Goal: Task Accomplishment & Management: Manage account settings

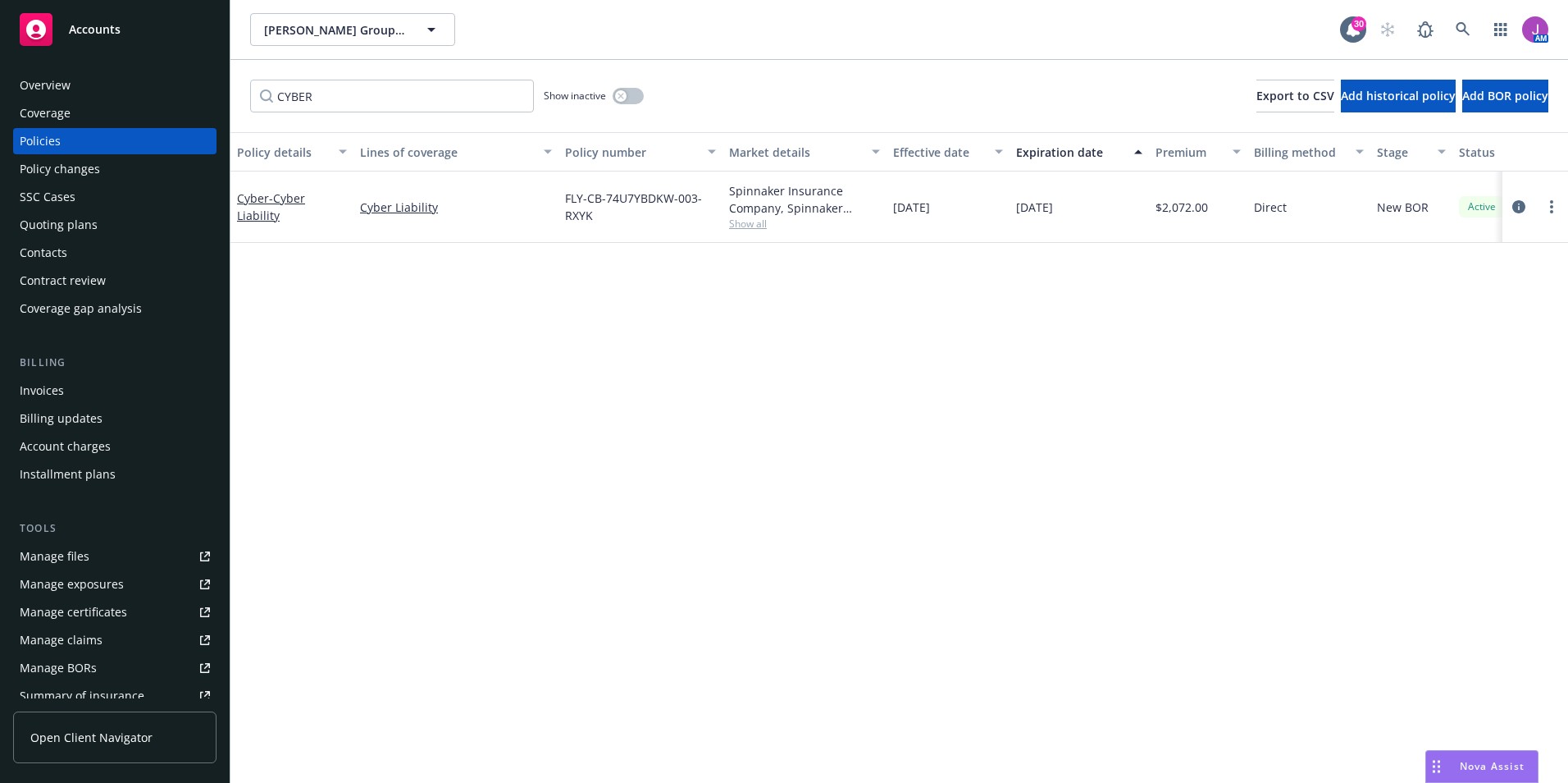
click at [331, 31] on span "J. D. Group, Inc.; J.D. Group Construction Company, Inc.; Contractors Equipment…" at bounding box center [334, 30] width 142 height 17
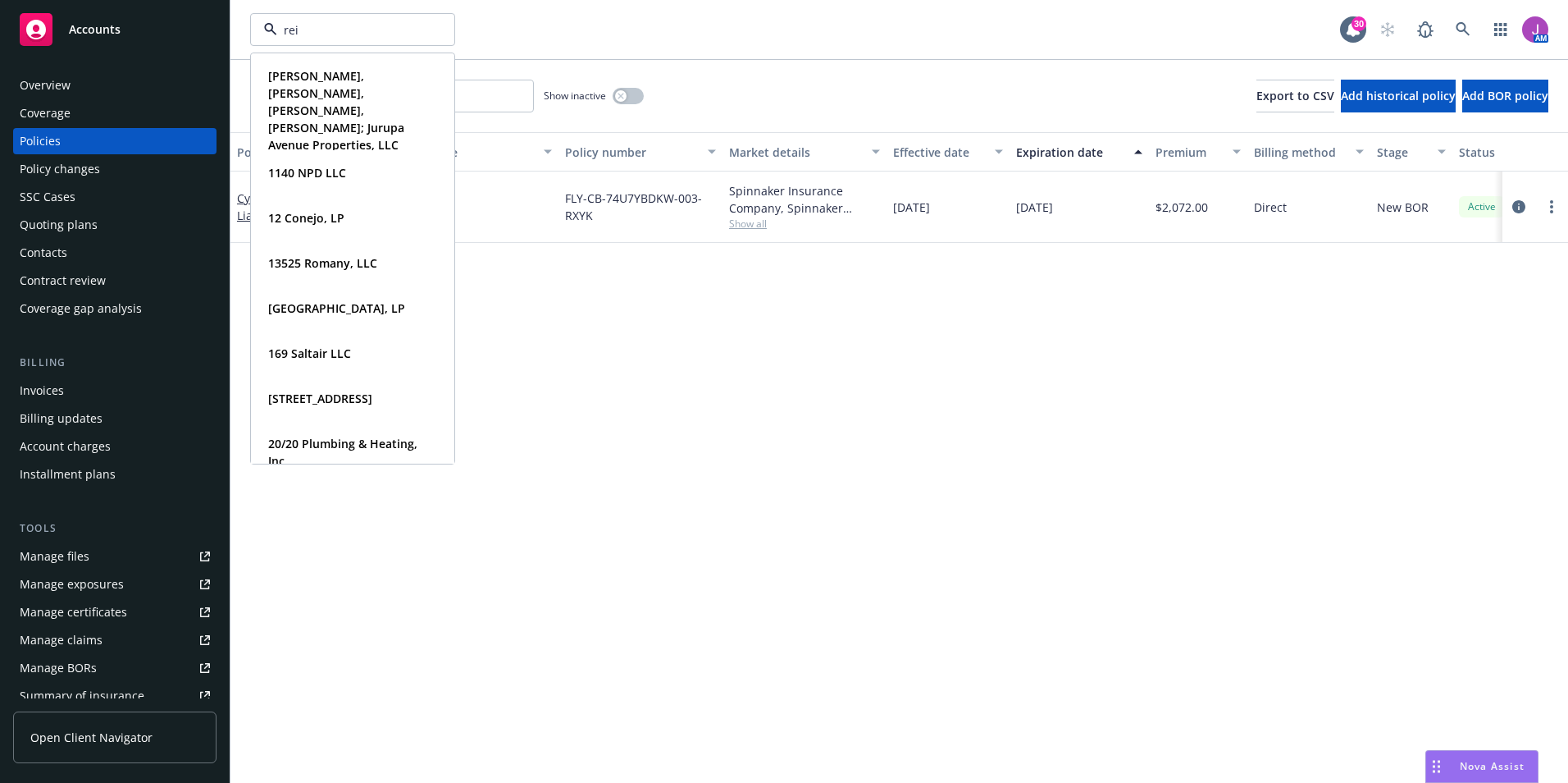
type input "reid"
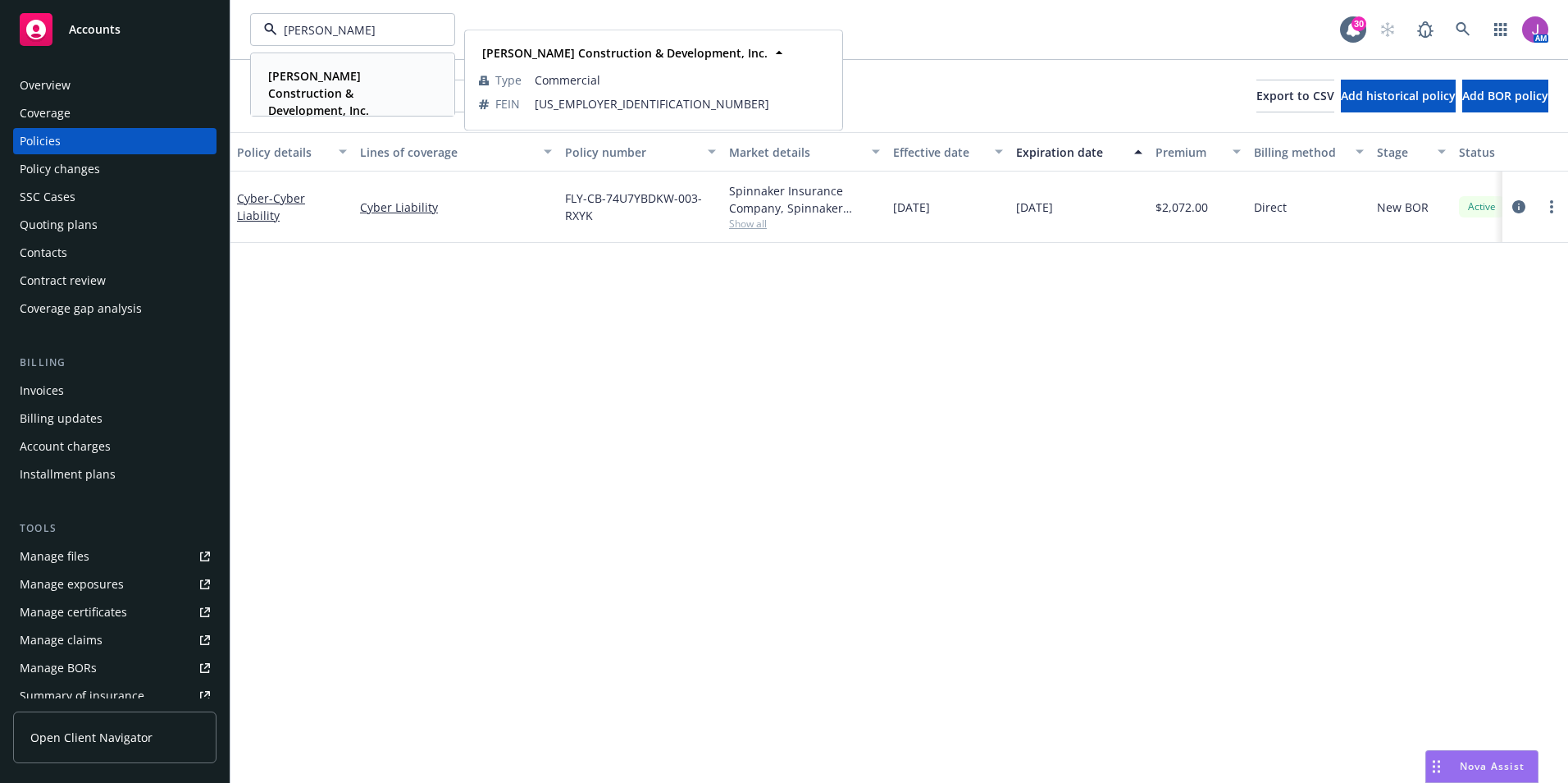
click at [329, 84] on span "[PERSON_NAME] Construction & Development, Inc." at bounding box center [351, 93] width 166 height 51
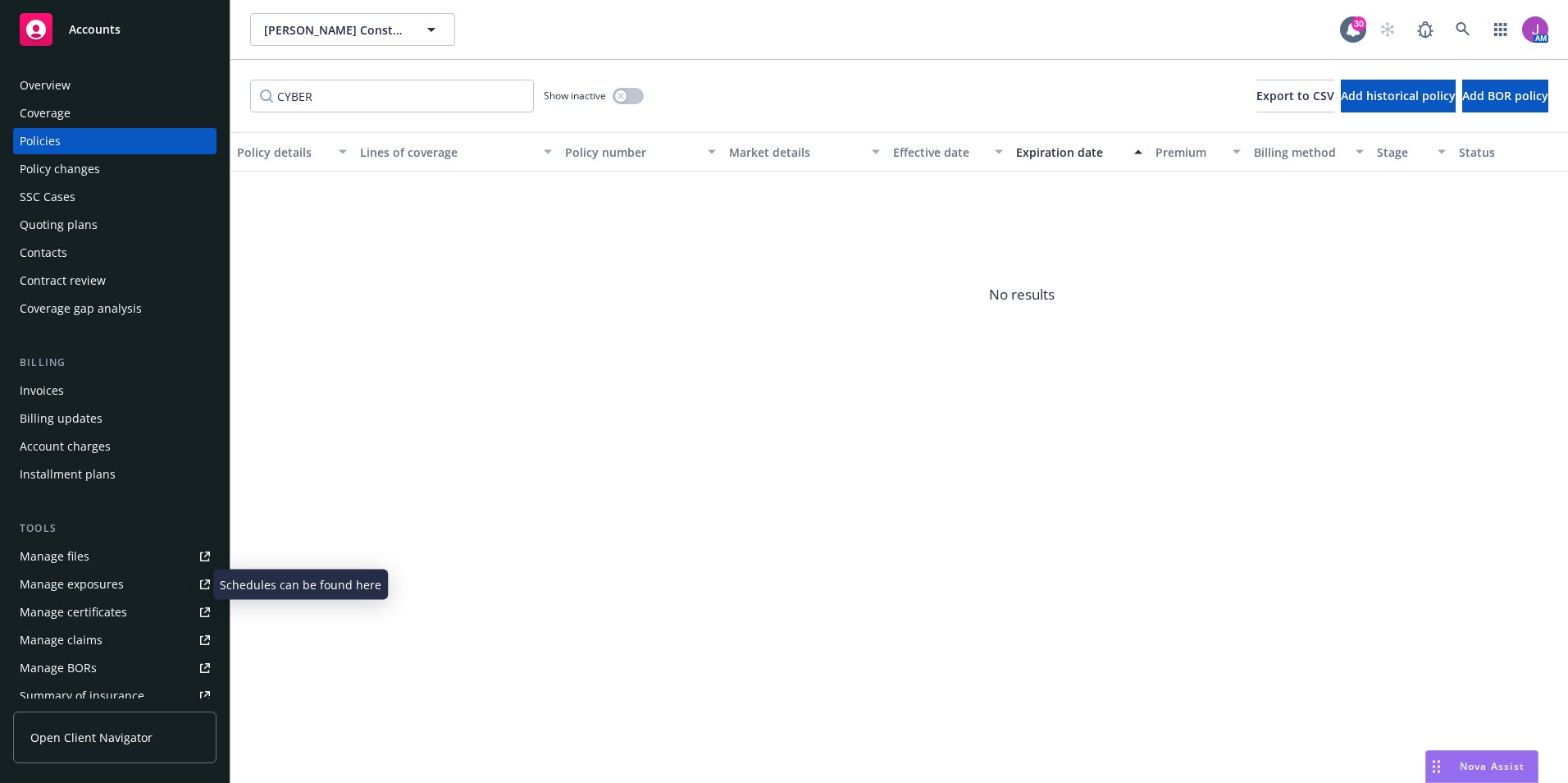
click at [86, 585] on div "Manage exposures" at bounding box center [71, 584] width 104 height 27
drag, startPoint x: 367, startPoint y: 102, endPoint x: 206, endPoint y: 101, distance: 161.0
click at [206, 101] on div "Accounts Overview Coverage Policies Policy changes SSC Cases Quoting plans Cont…" at bounding box center [784, 392] width 1568 height 783
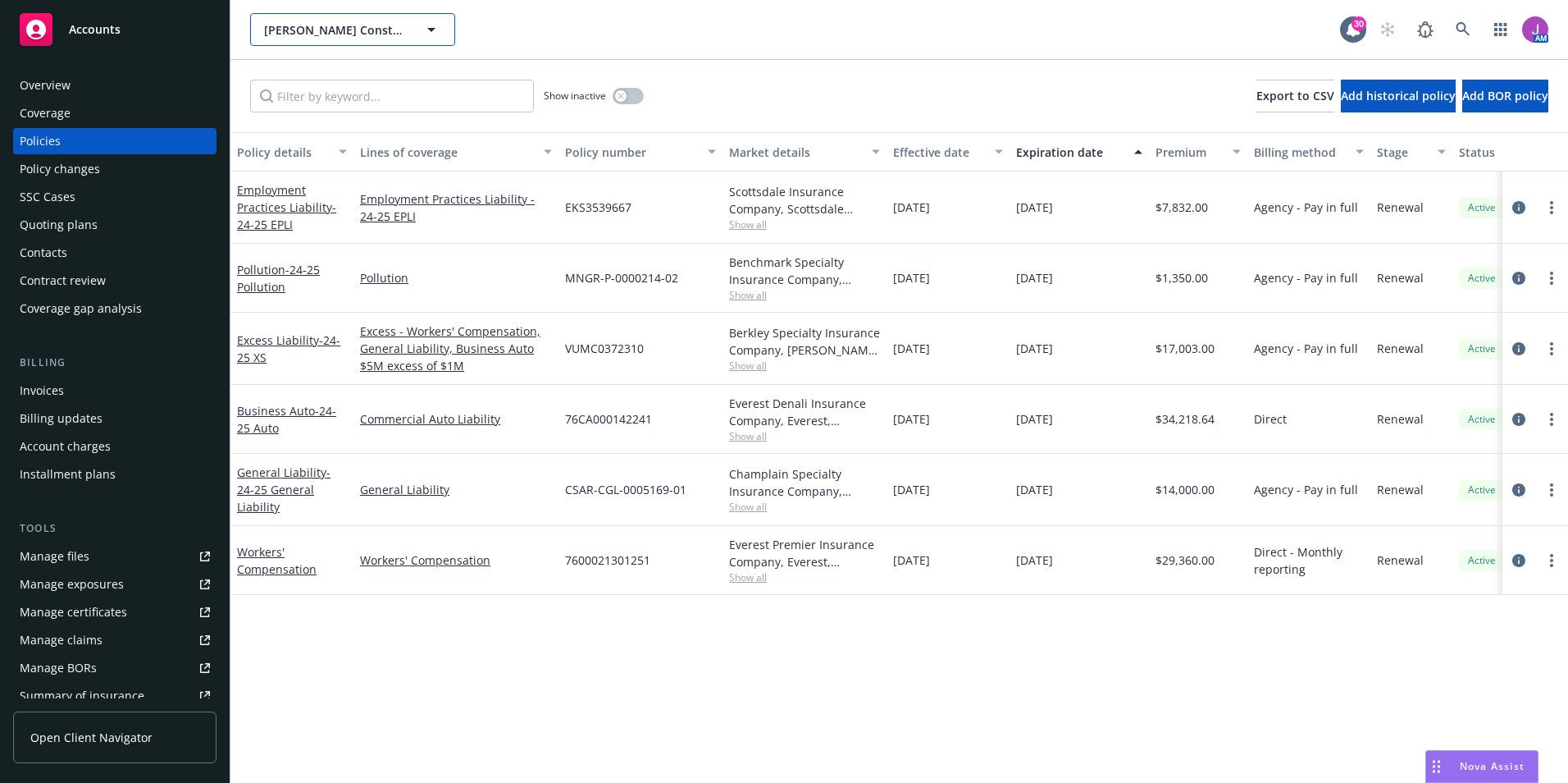
click at [335, 36] on span "[PERSON_NAME] Construction & Development, Inc." at bounding box center [334, 30] width 142 height 17
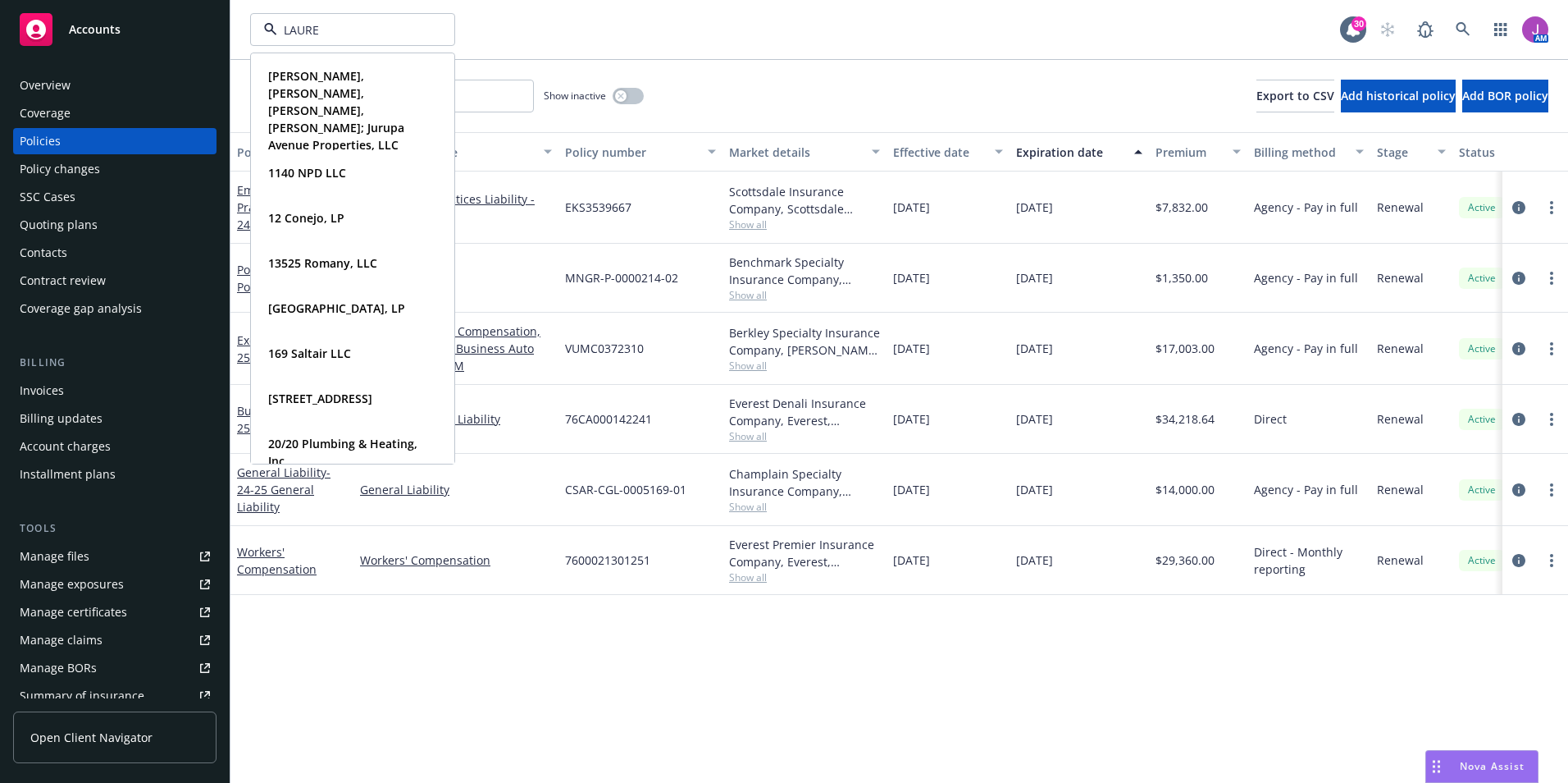
type input "LAUREN"
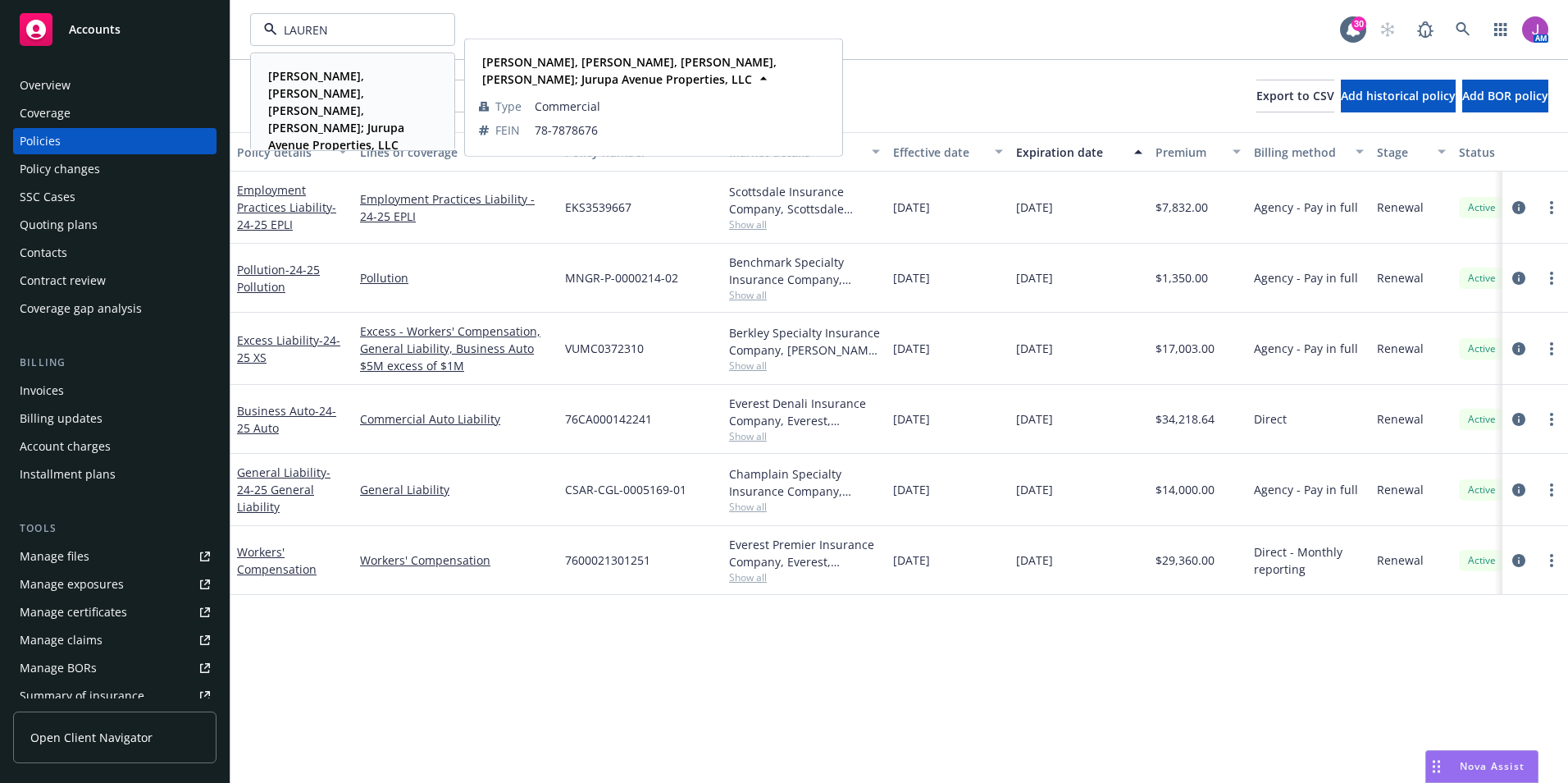
click at [330, 88] on strong "[PERSON_NAME], [PERSON_NAME], [PERSON_NAME], [PERSON_NAME]; Jurupa Avenue Prope…" at bounding box center [336, 110] width 136 height 85
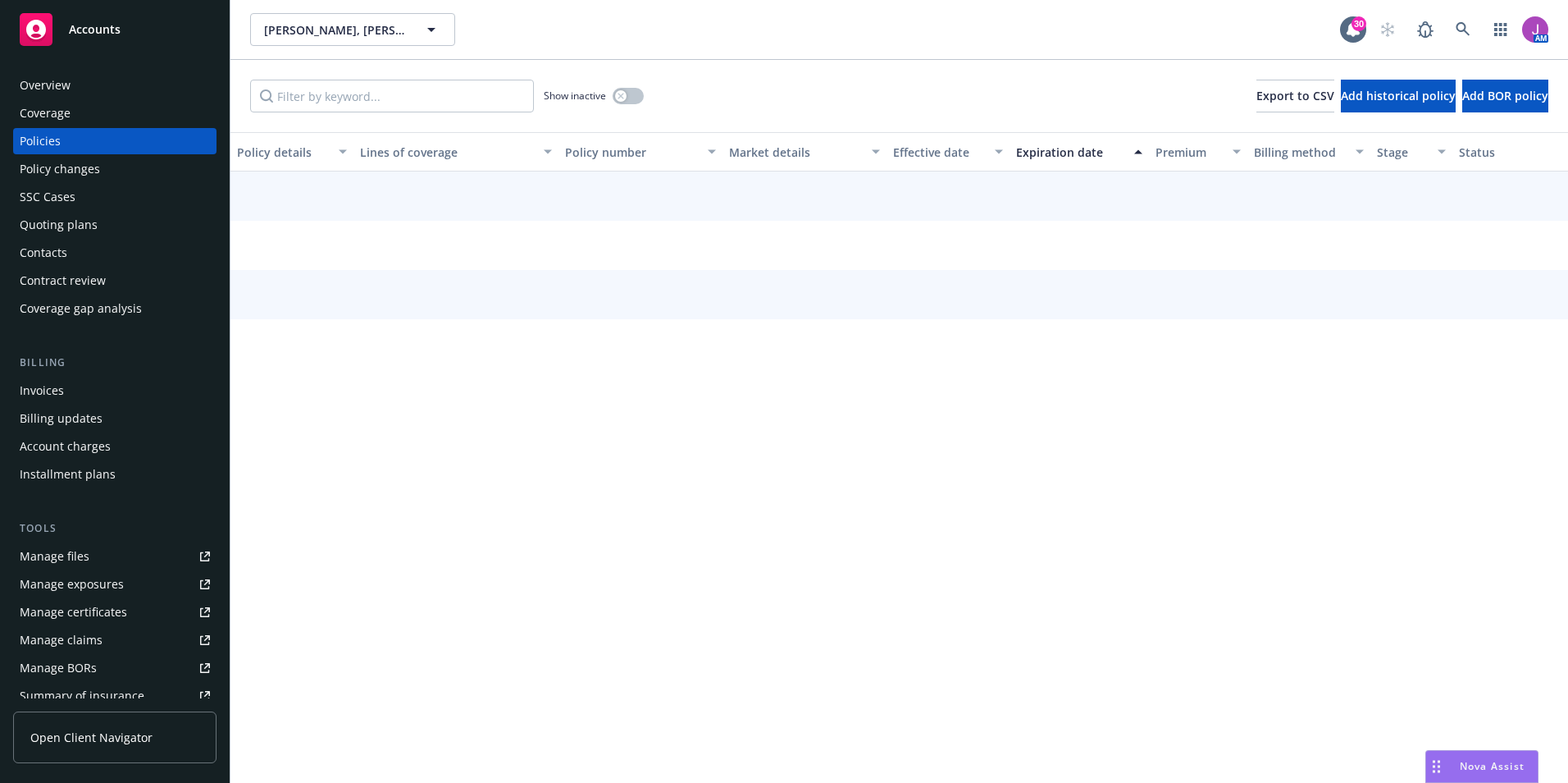
click at [76, 93] on div "Overview" at bounding box center [115, 86] width 190 height 27
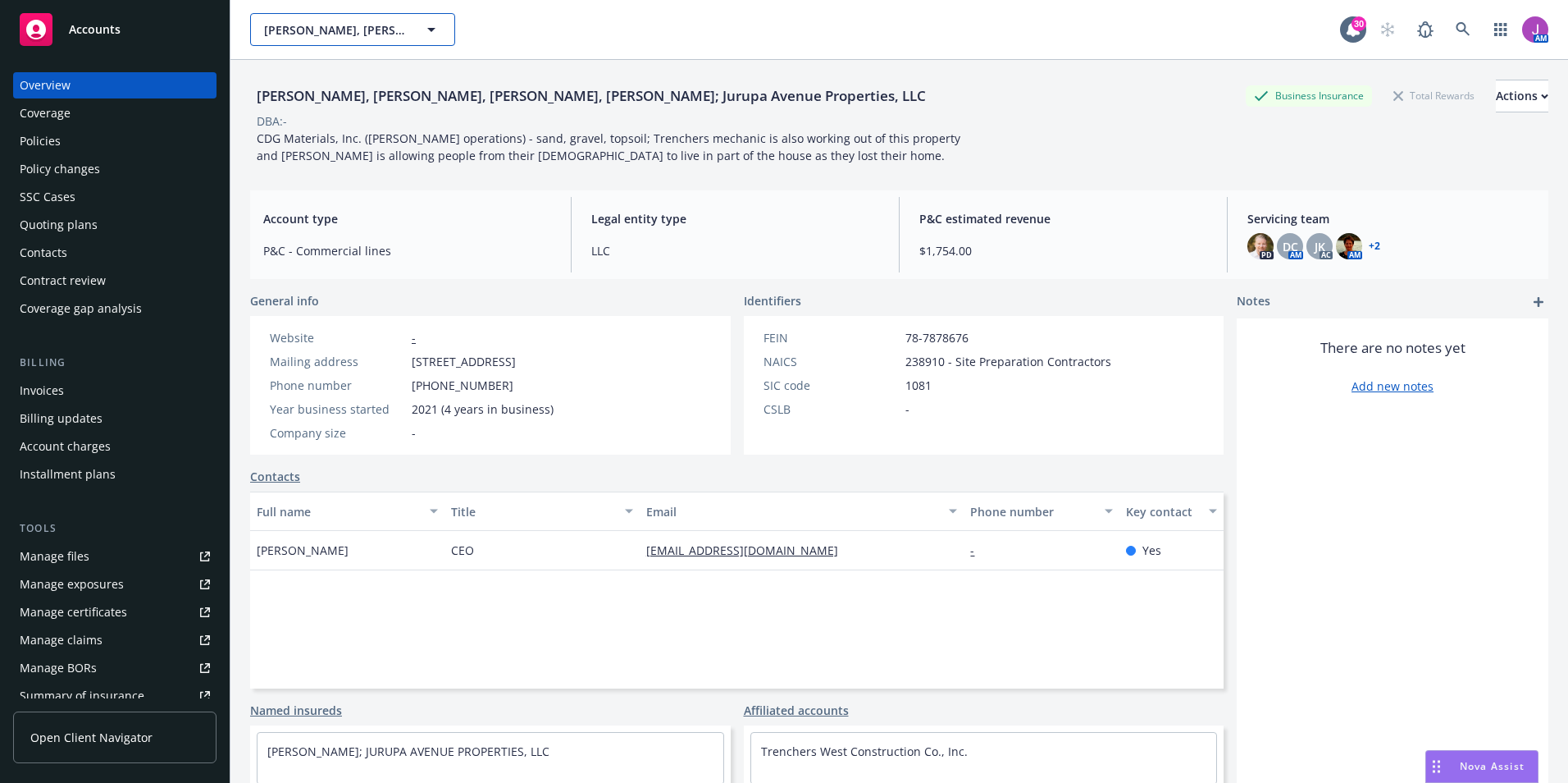
click at [307, 35] on span "[PERSON_NAME], [PERSON_NAME], [PERSON_NAME], [PERSON_NAME]; Jurupa Avenue Prope…" at bounding box center [334, 30] width 142 height 17
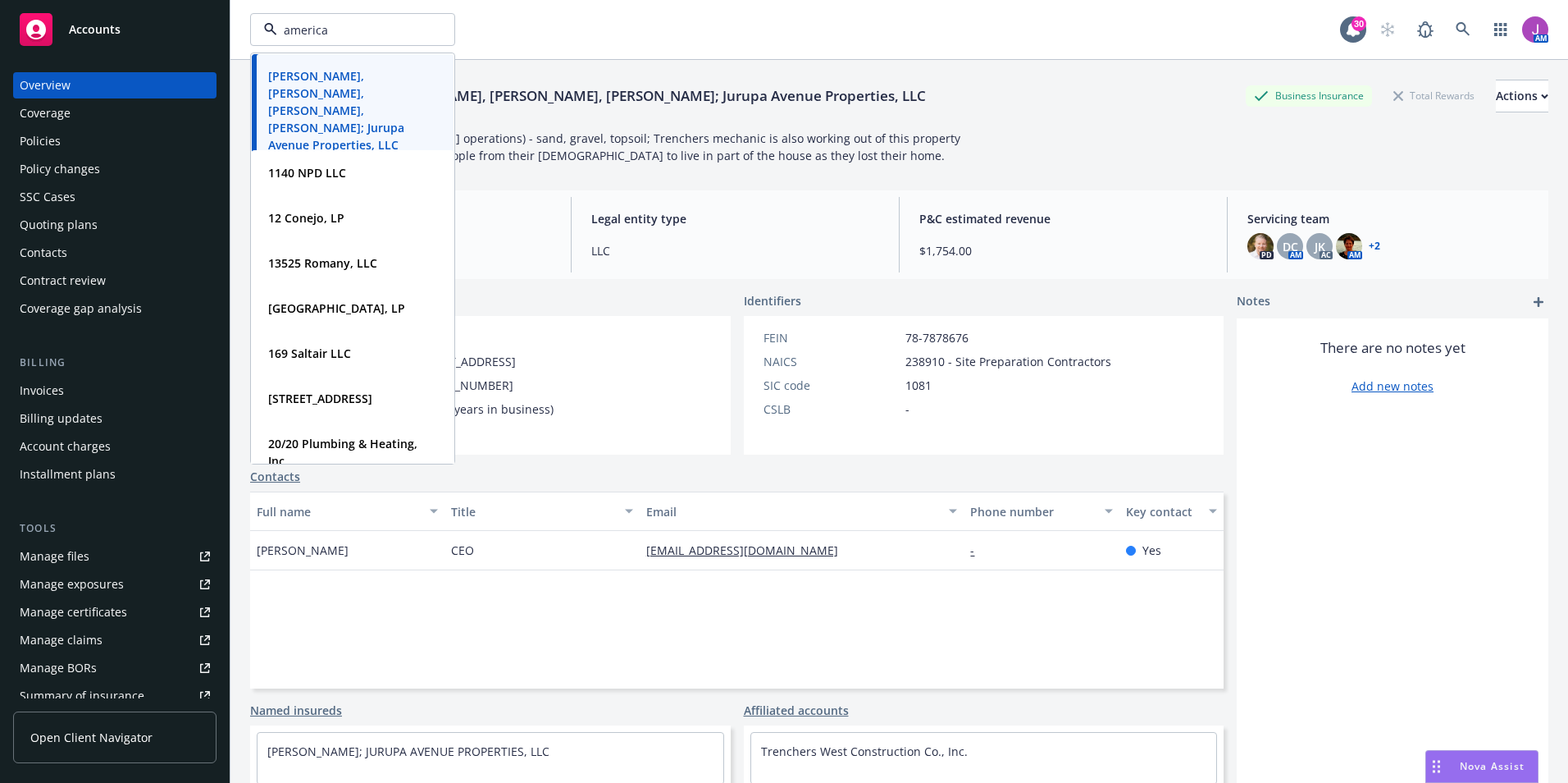
type input "american"
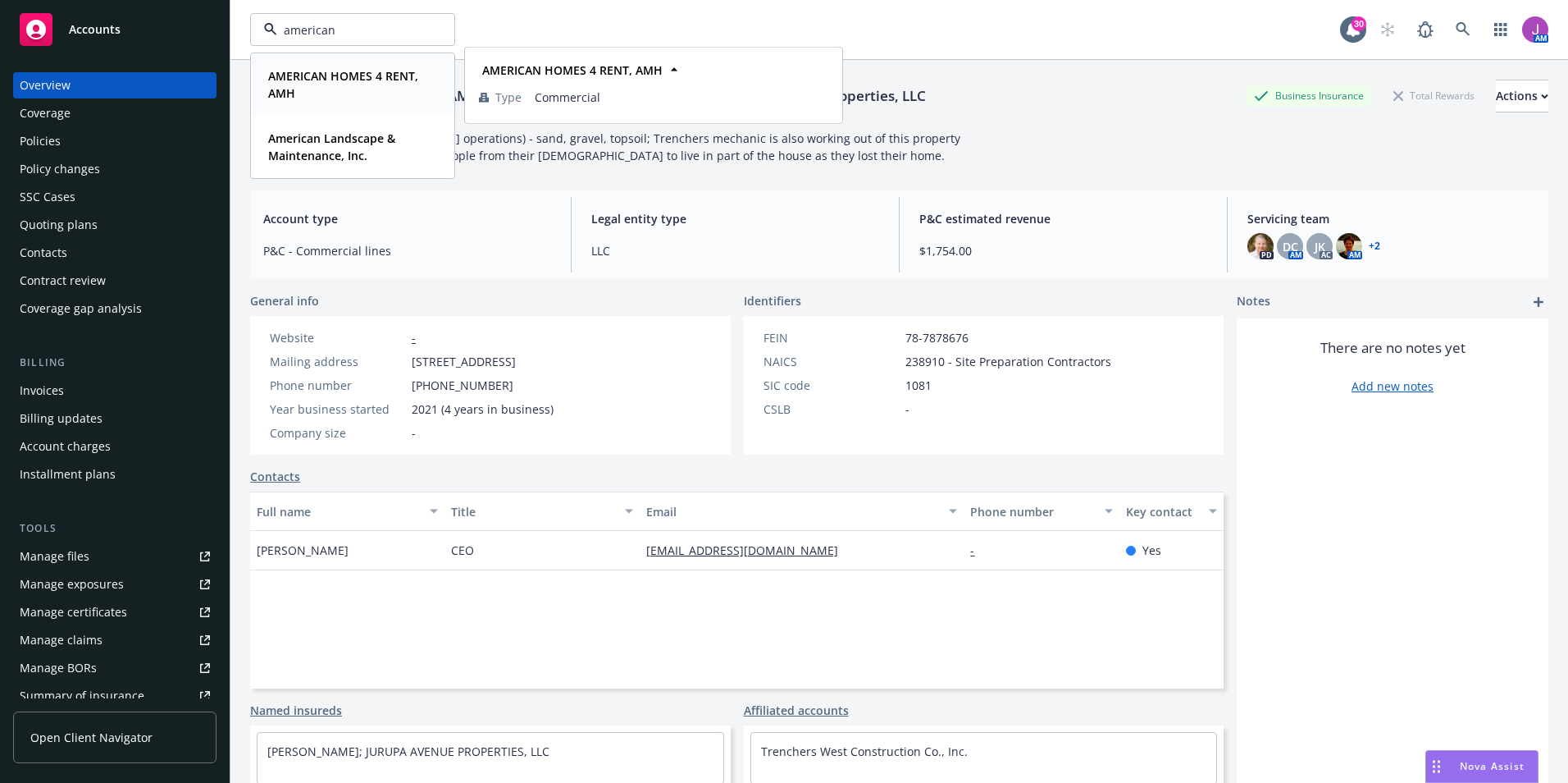
click at [337, 83] on strong "AMERICAN HOMES 4 RENT, AMH" at bounding box center [344, 84] width 150 height 32
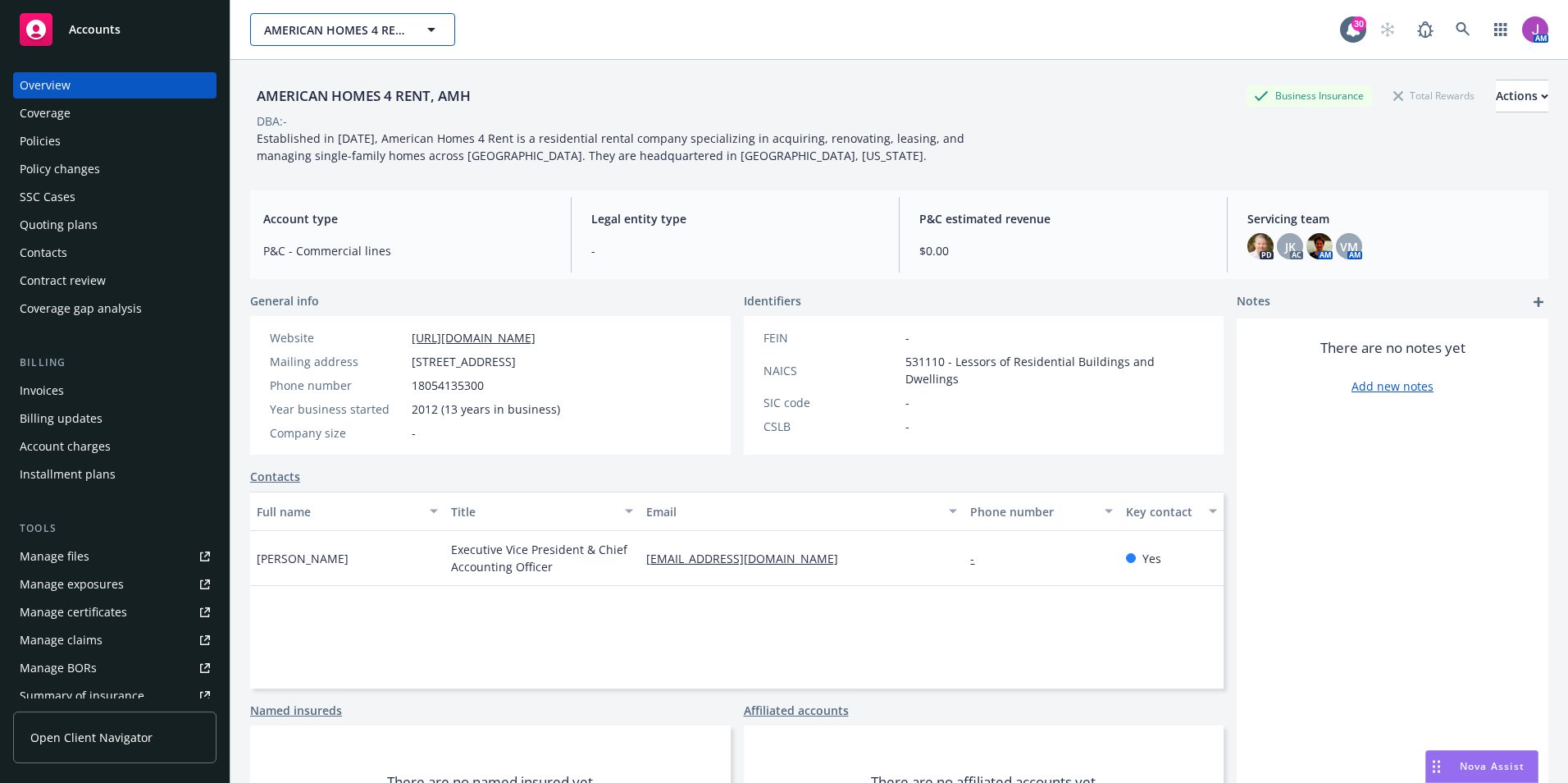
click at [333, 32] on span "AMERICAN HOMES 4 RENT, AMH" at bounding box center [334, 30] width 142 height 17
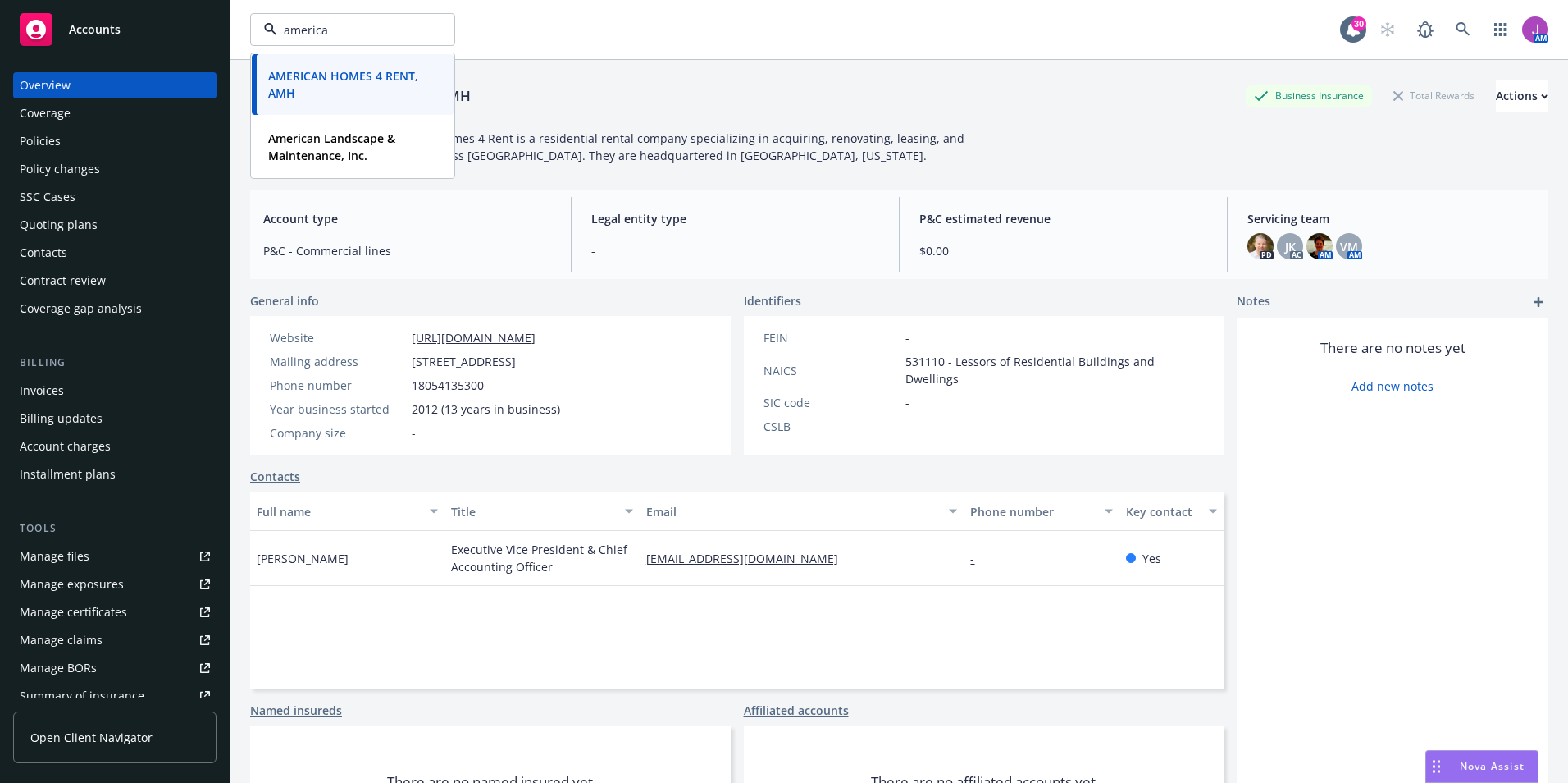
type input "american"
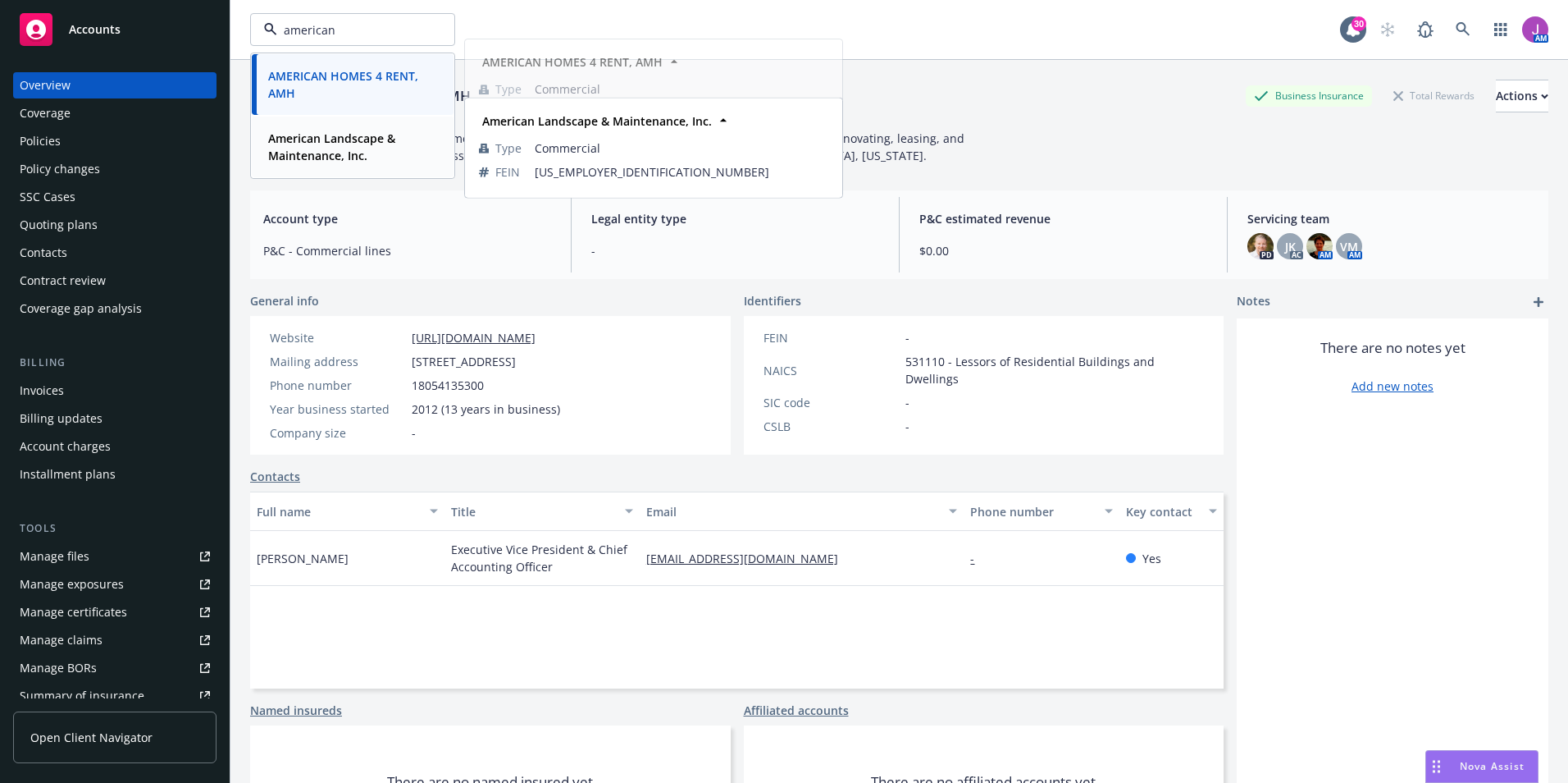
click at [323, 136] on strong "American Landscape & Maintenance, Inc." at bounding box center [332, 147] width 128 height 32
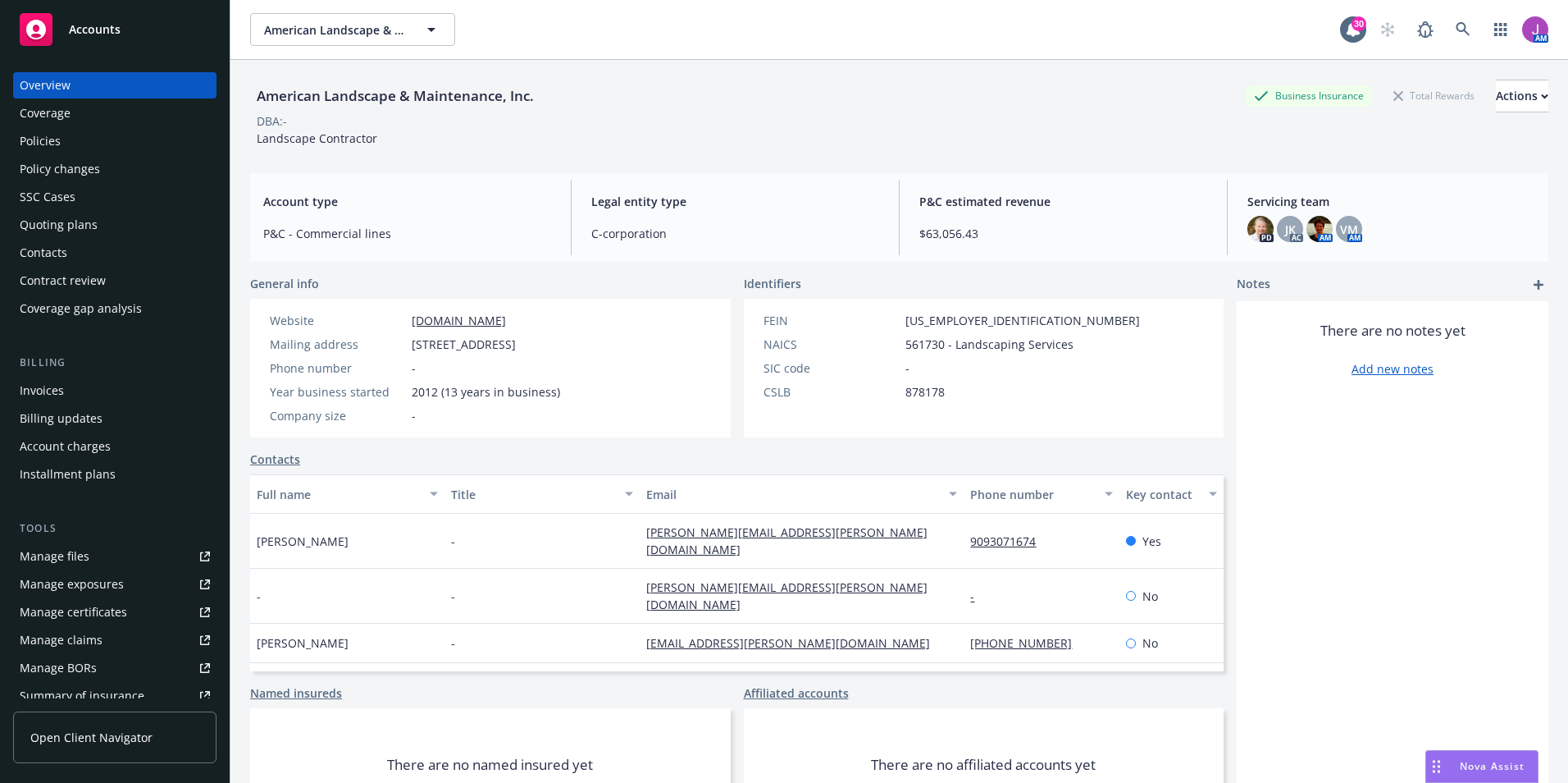
click at [72, 145] on div "Policies" at bounding box center [115, 141] width 190 height 27
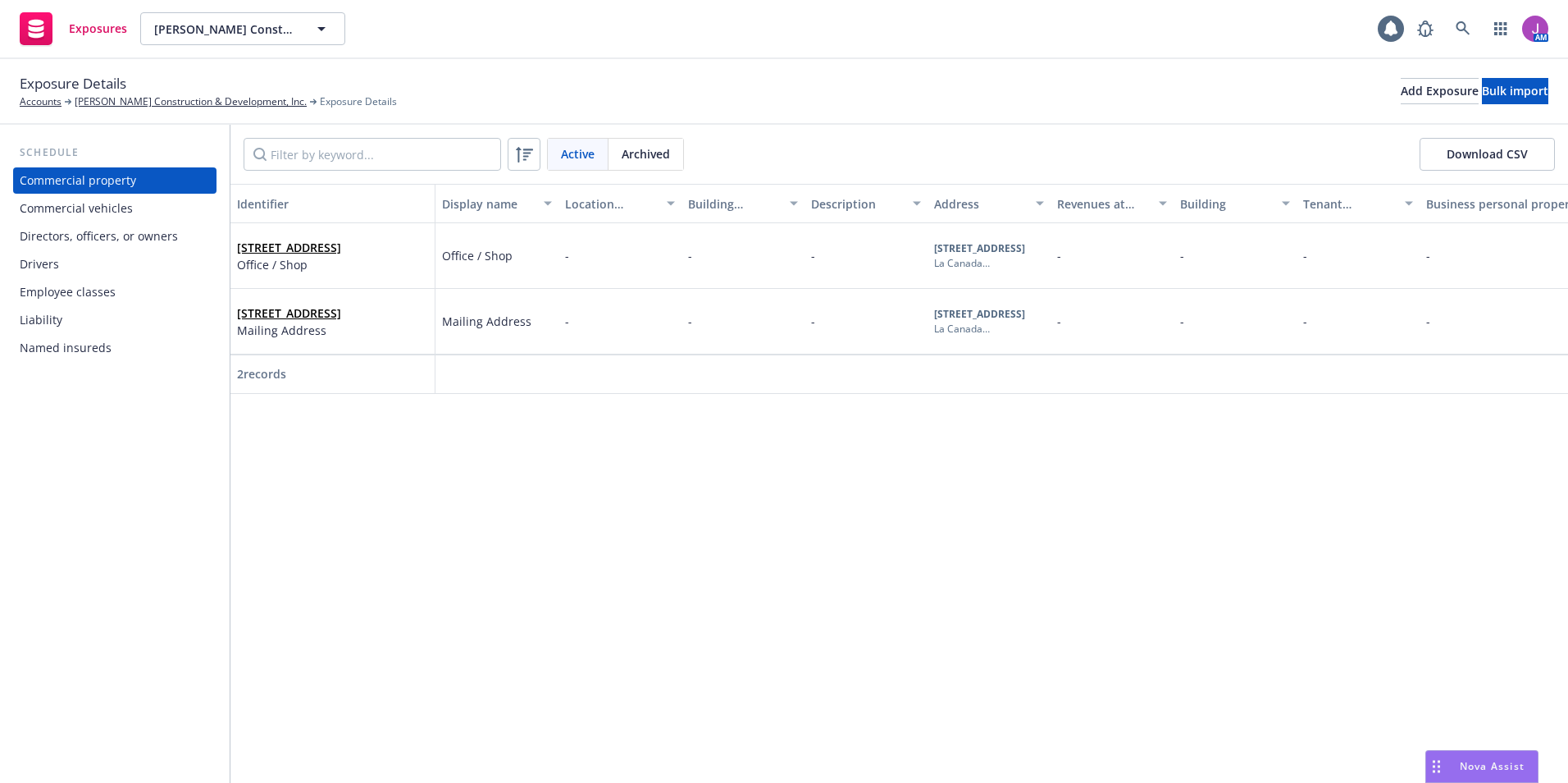
click at [75, 269] on div "Drivers" at bounding box center [115, 265] width 190 height 27
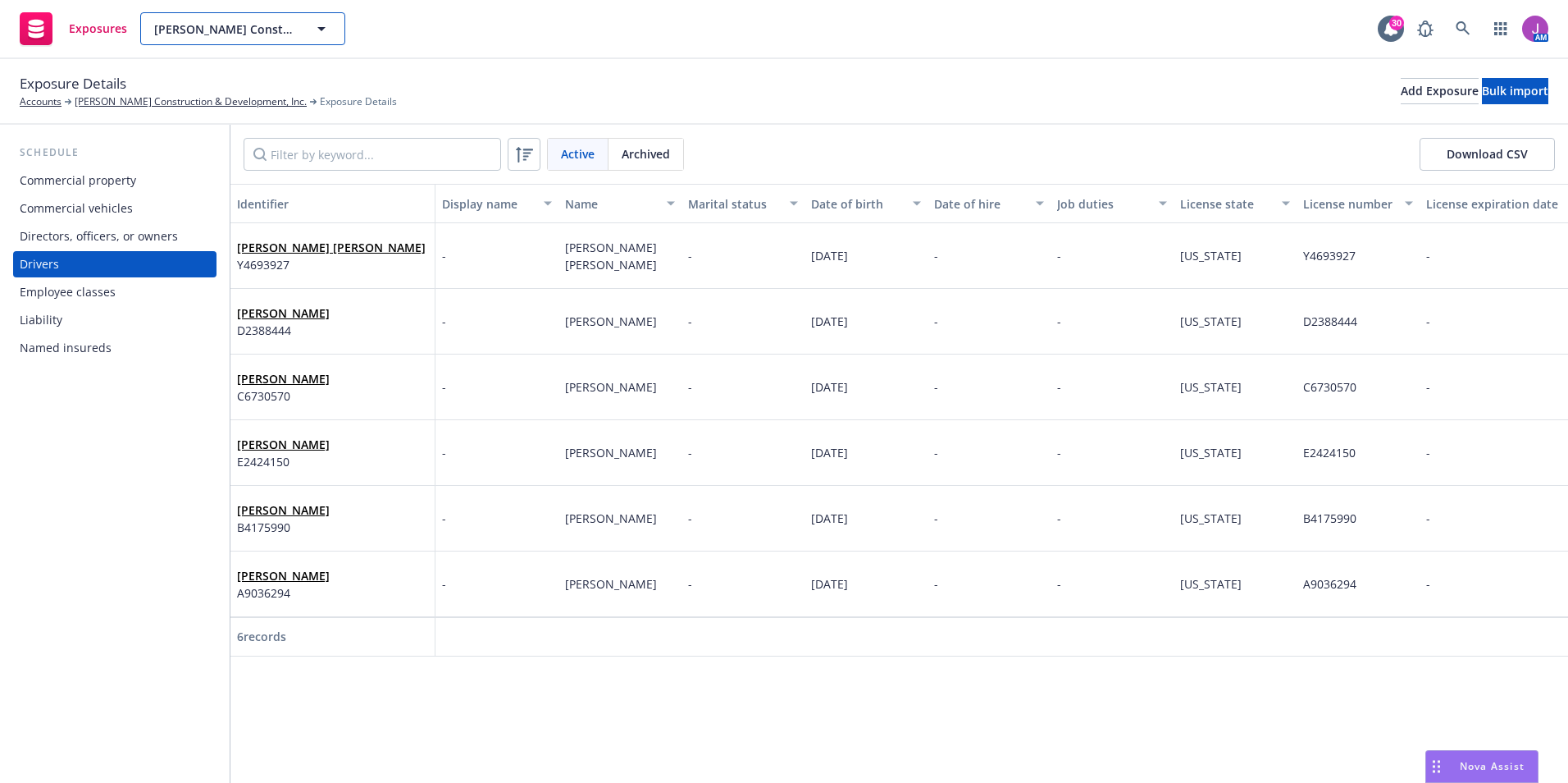
click at [263, 27] on span "[PERSON_NAME] Construction & Development, Inc." at bounding box center [225, 30] width 142 height 17
type input "PROGRESS"
drag, startPoint x: 259, startPoint y: 38, endPoint x: 138, endPoint y: 23, distance: 121.9
click at [138, 23] on div "Exposures PROGRESS No results" at bounding box center [183, 29] width 326 height 32
click at [268, 38] on button "[PERSON_NAME] Construction & Development, Inc." at bounding box center [242, 29] width 205 height 32
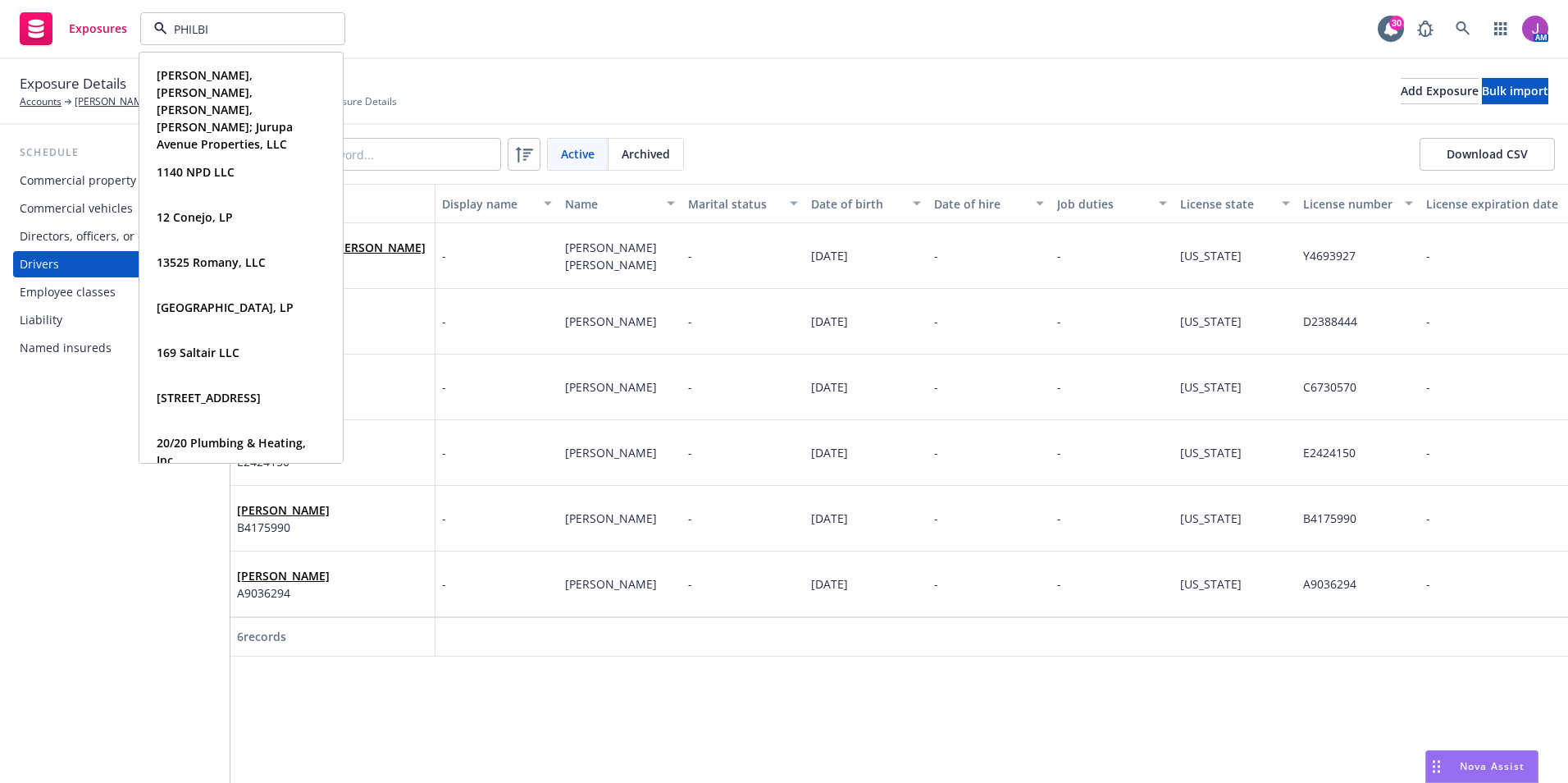
type input "[PERSON_NAME]"
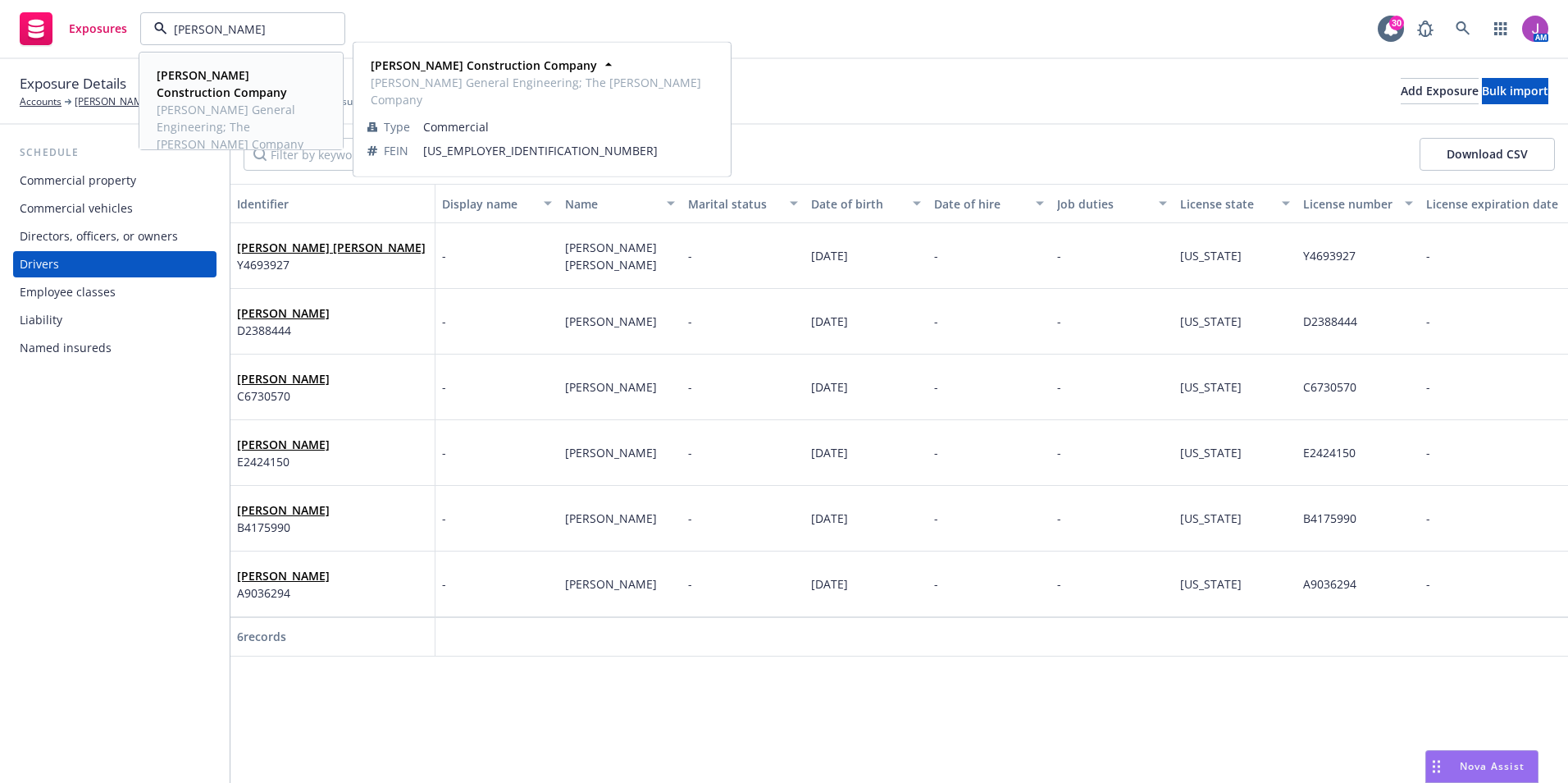
click at [240, 74] on strong "[PERSON_NAME] Construction Company" at bounding box center [222, 84] width 130 height 32
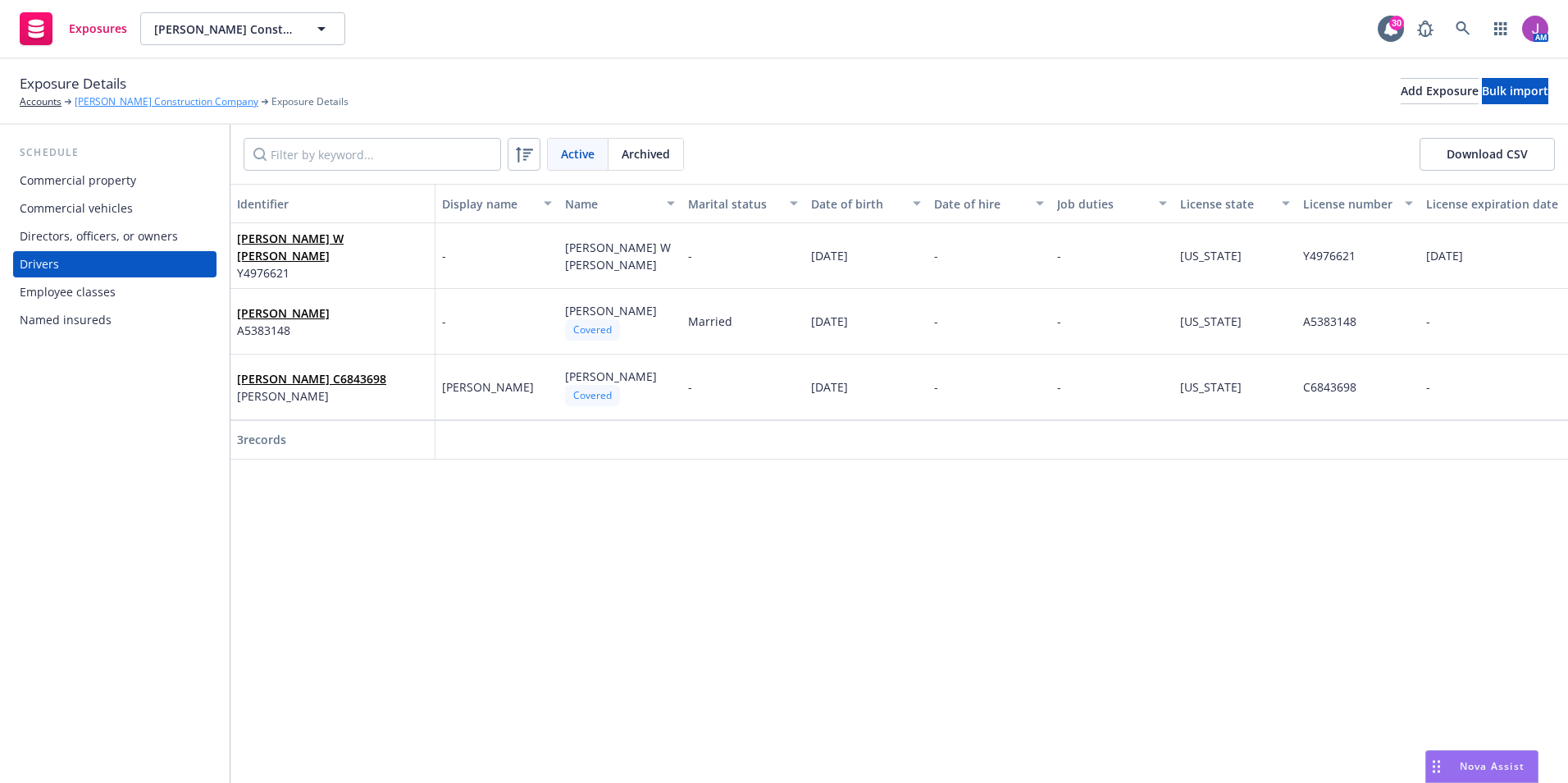
click at [112, 102] on link "[PERSON_NAME] Construction Company" at bounding box center [166, 102] width 184 height 15
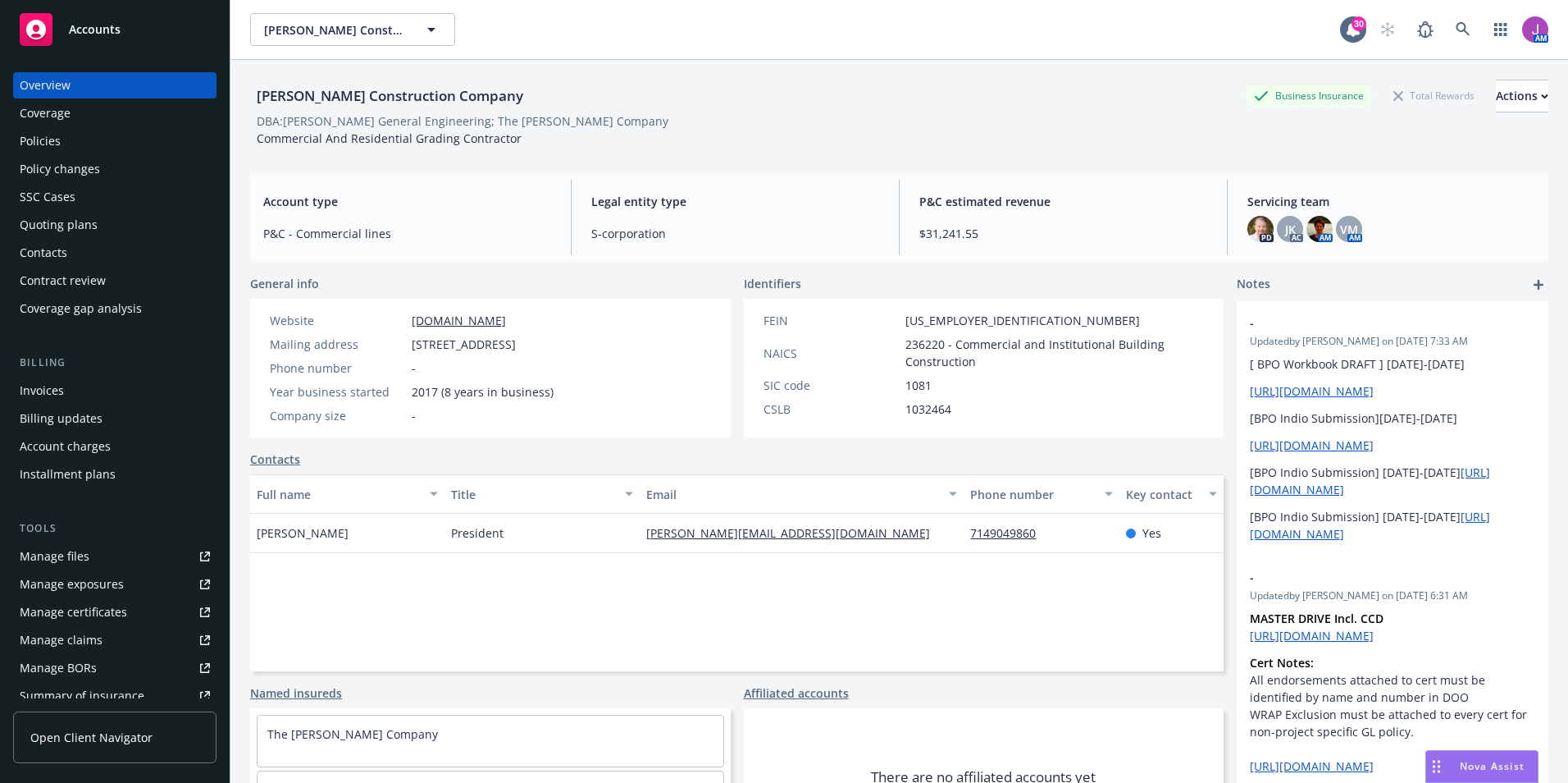
click at [83, 161] on div "Policy changes" at bounding box center [60, 170] width 80 height 27
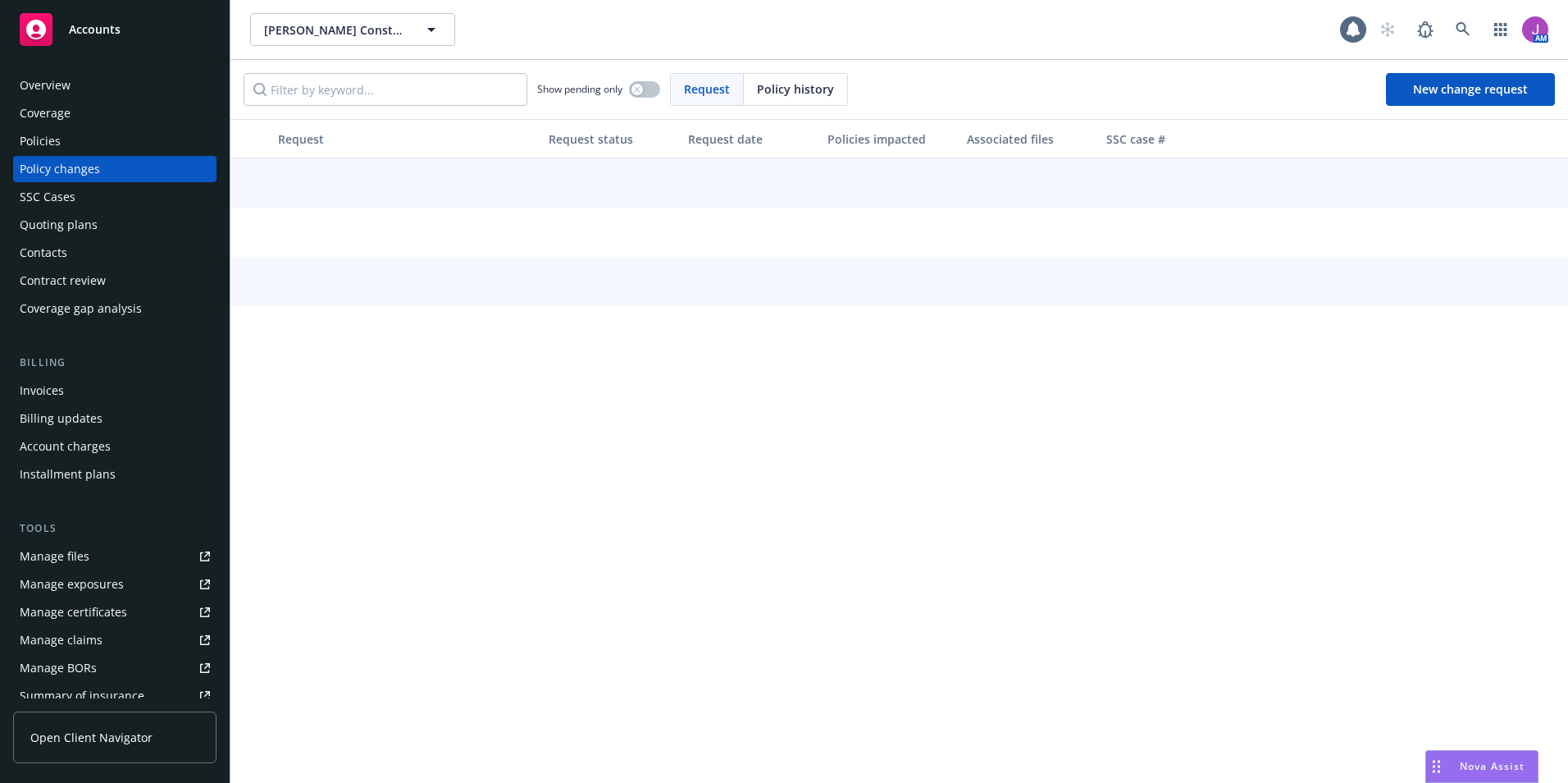
click at [57, 146] on div "Policies" at bounding box center [40, 141] width 41 height 27
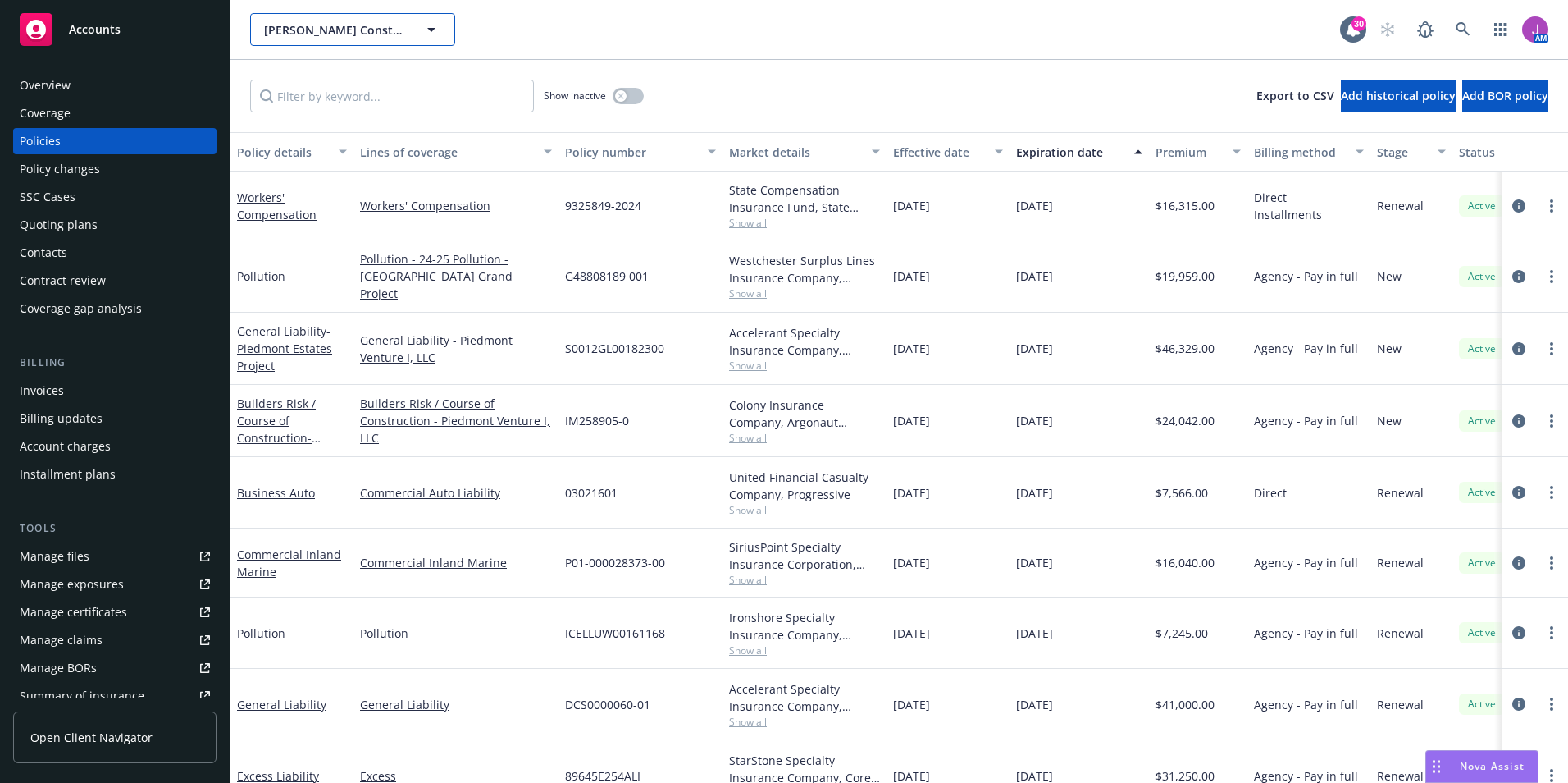
click at [279, 30] on span "[PERSON_NAME] Construction Company" at bounding box center [334, 30] width 142 height 17
type input "southwest"
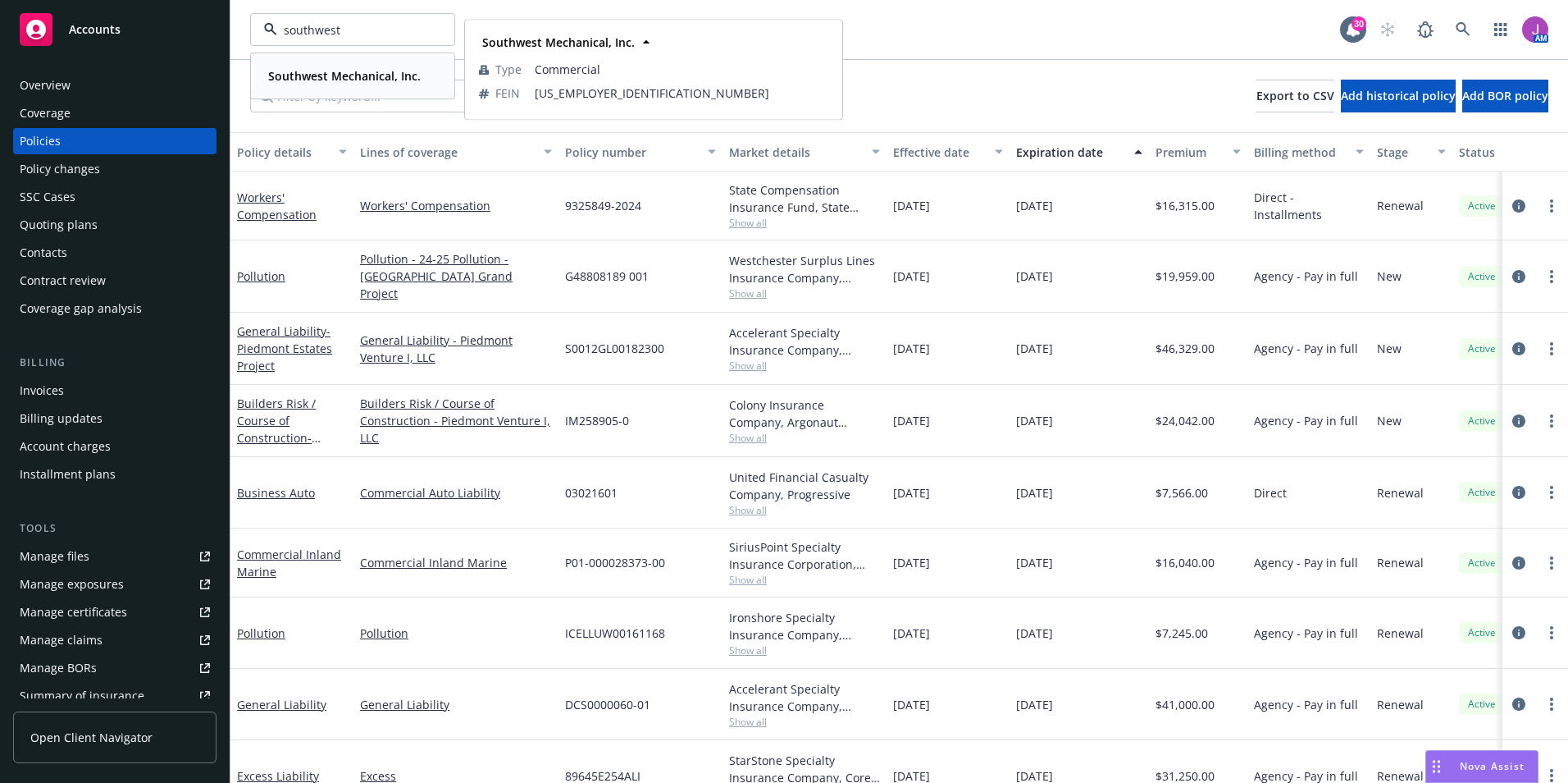
click at [354, 69] on strong "Southwest Mechanical, Inc." at bounding box center [345, 75] width 152 height 15
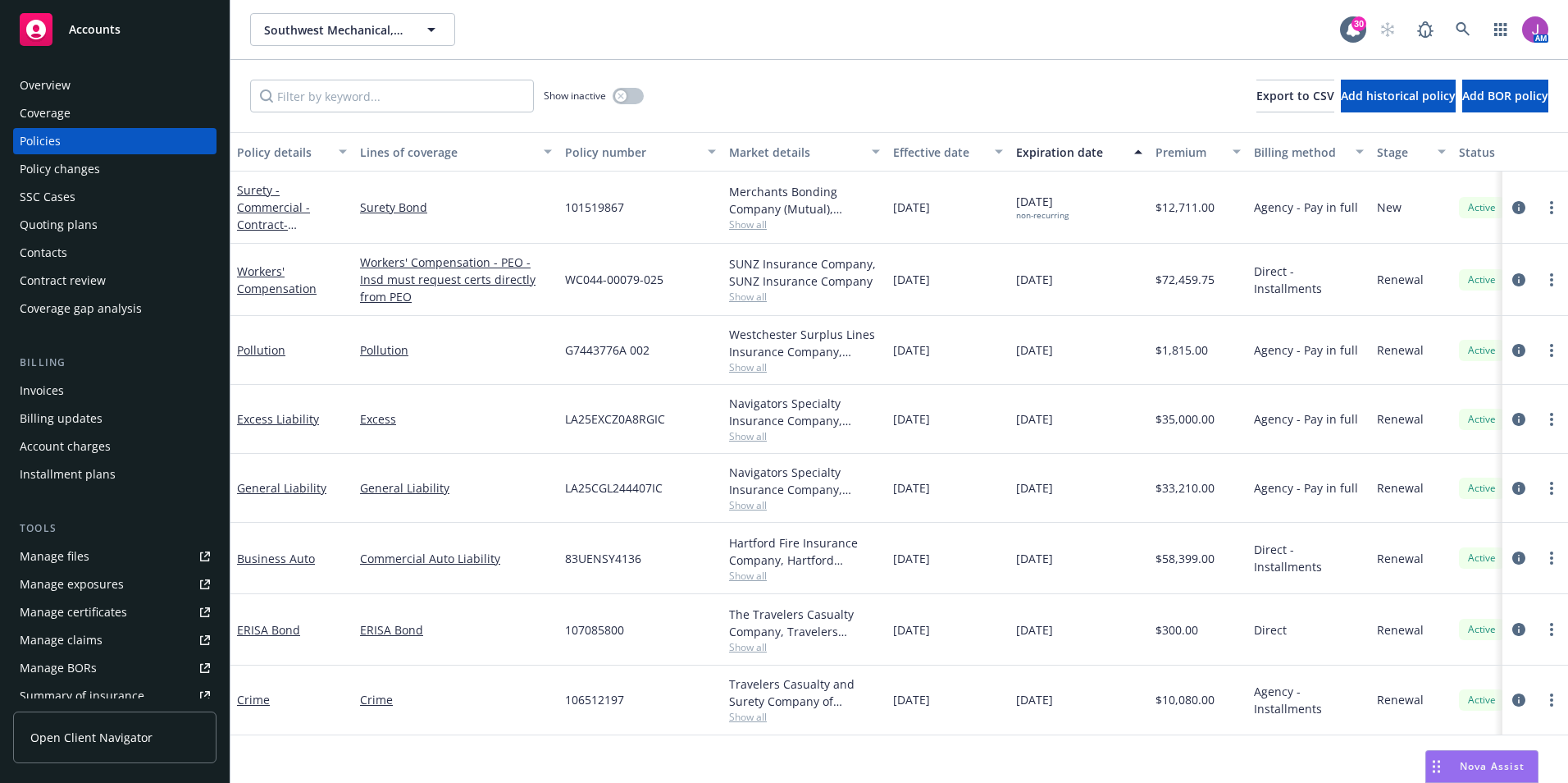
click at [83, 228] on div "Quoting plans" at bounding box center [59, 225] width 78 height 27
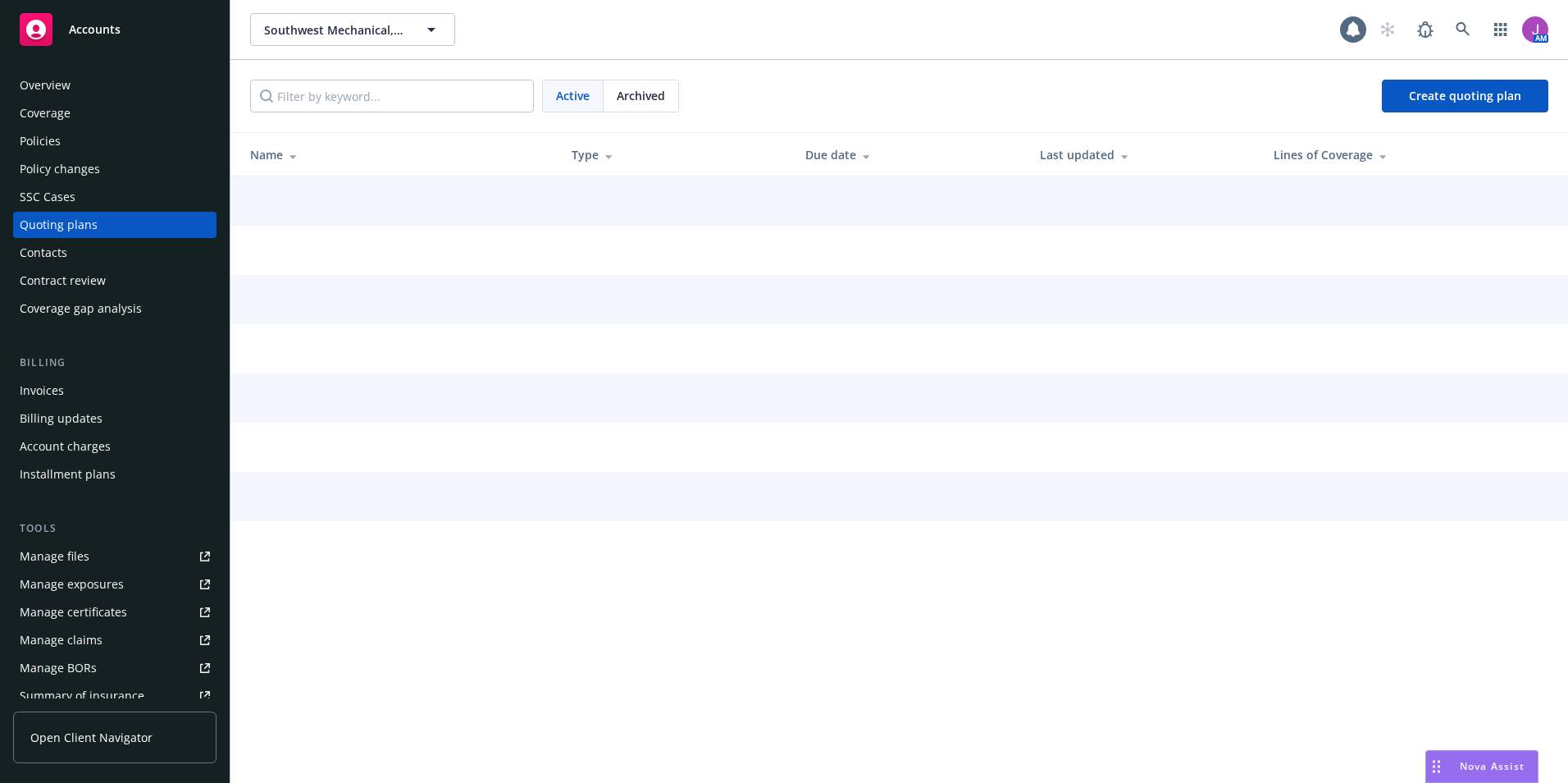
click at [74, 181] on div "Policy changes" at bounding box center [60, 170] width 80 height 27
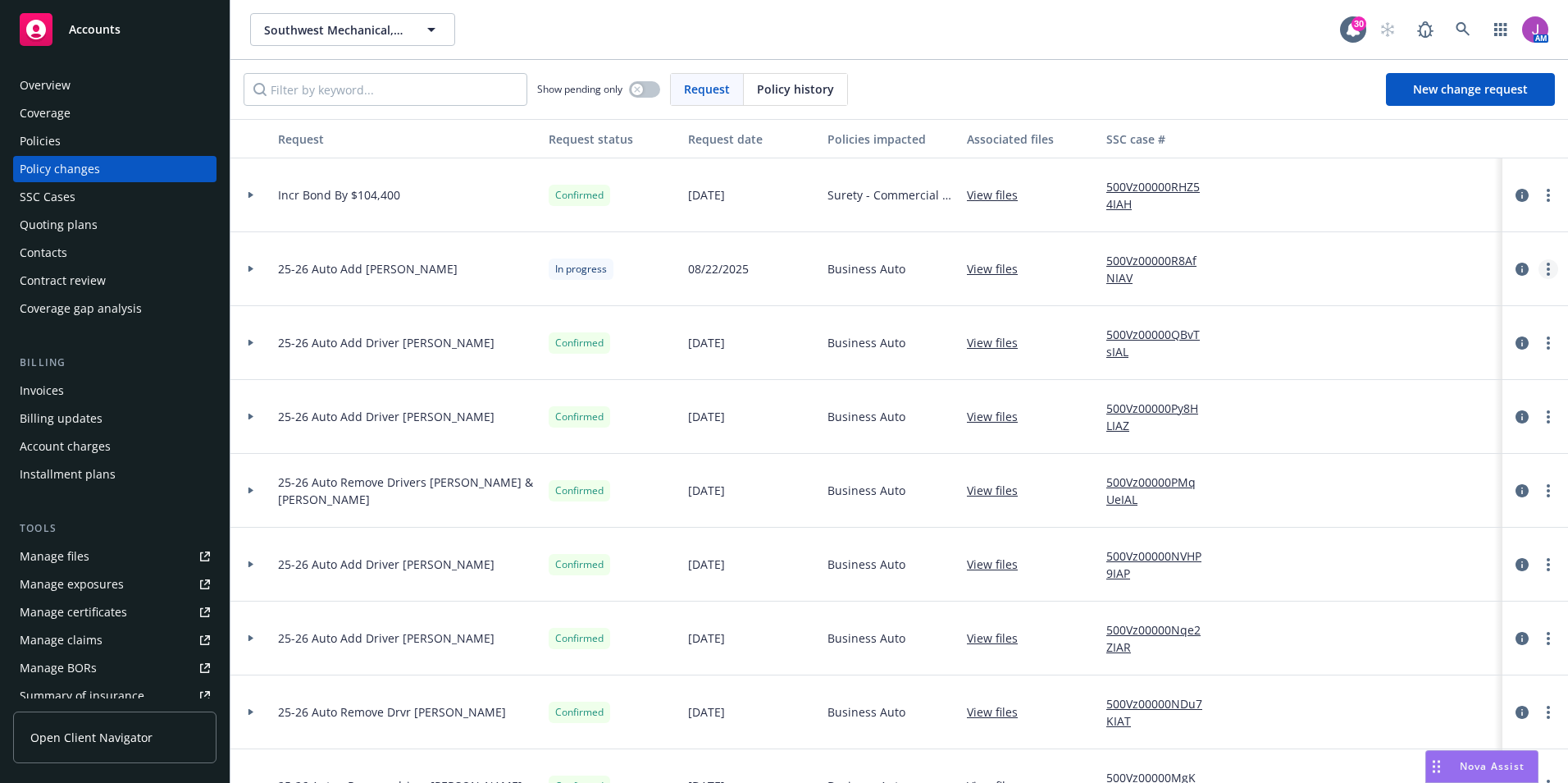
click at [1538, 274] on link "more" at bounding box center [1548, 269] width 20 height 20
click at [1340, 398] on link "Resume workflow" at bounding box center [1403, 401] width 281 height 32
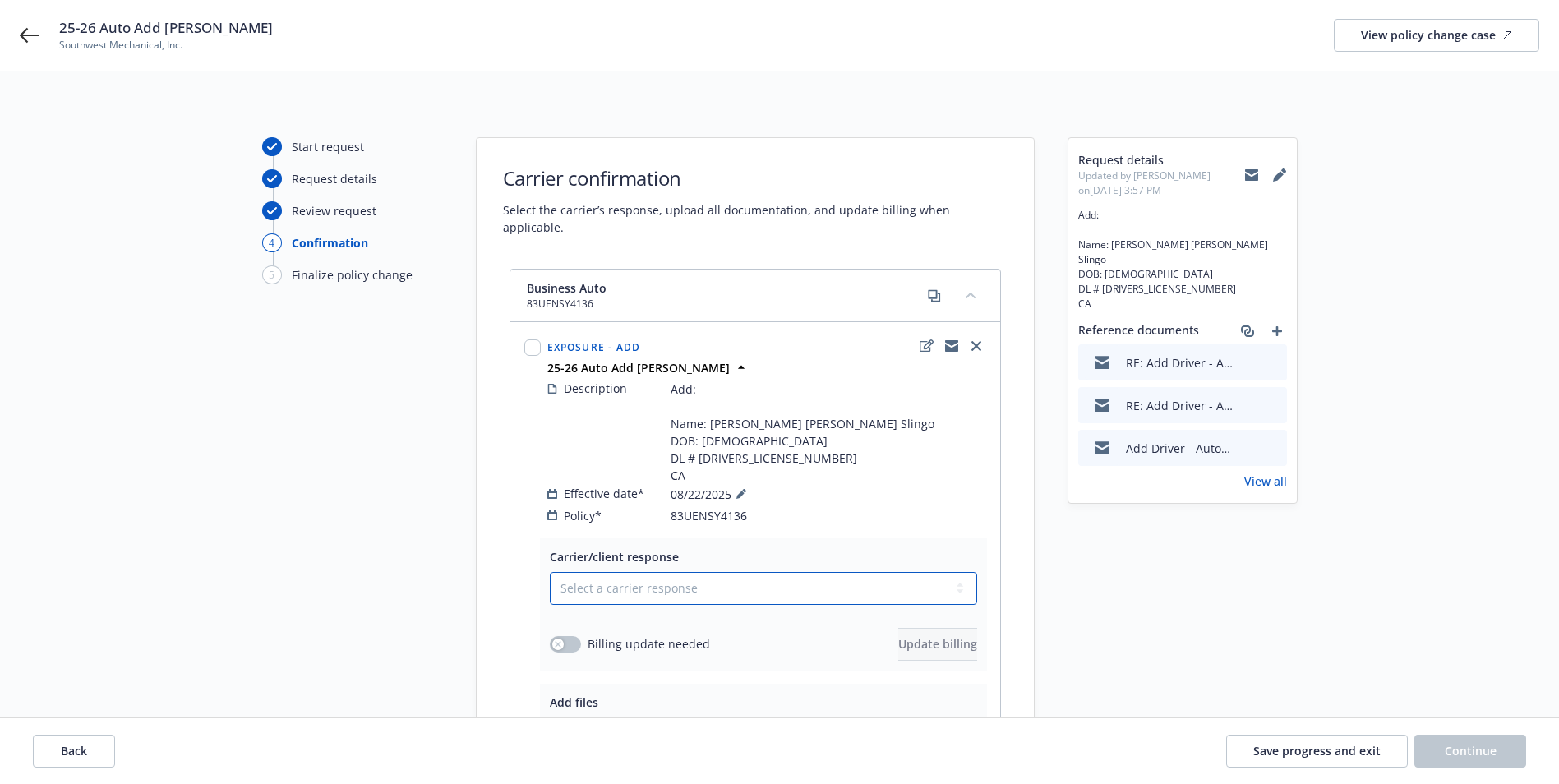
drag, startPoint x: 681, startPoint y: 575, endPoint x: 647, endPoint y: 581, distance: 34.5
click at [681, 575] on select "Select a carrier response Accepted Accepted with revision No endorsement needed…" at bounding box center [763, 588] width 427 height 32
select select "NO_ENDORSEMENT_NEEDED"
click at [550, 571] on select "Select a carrier response Accepted Accepted with revision No endorsement needed…" at bounding box center [763, 588] width 427 height 32
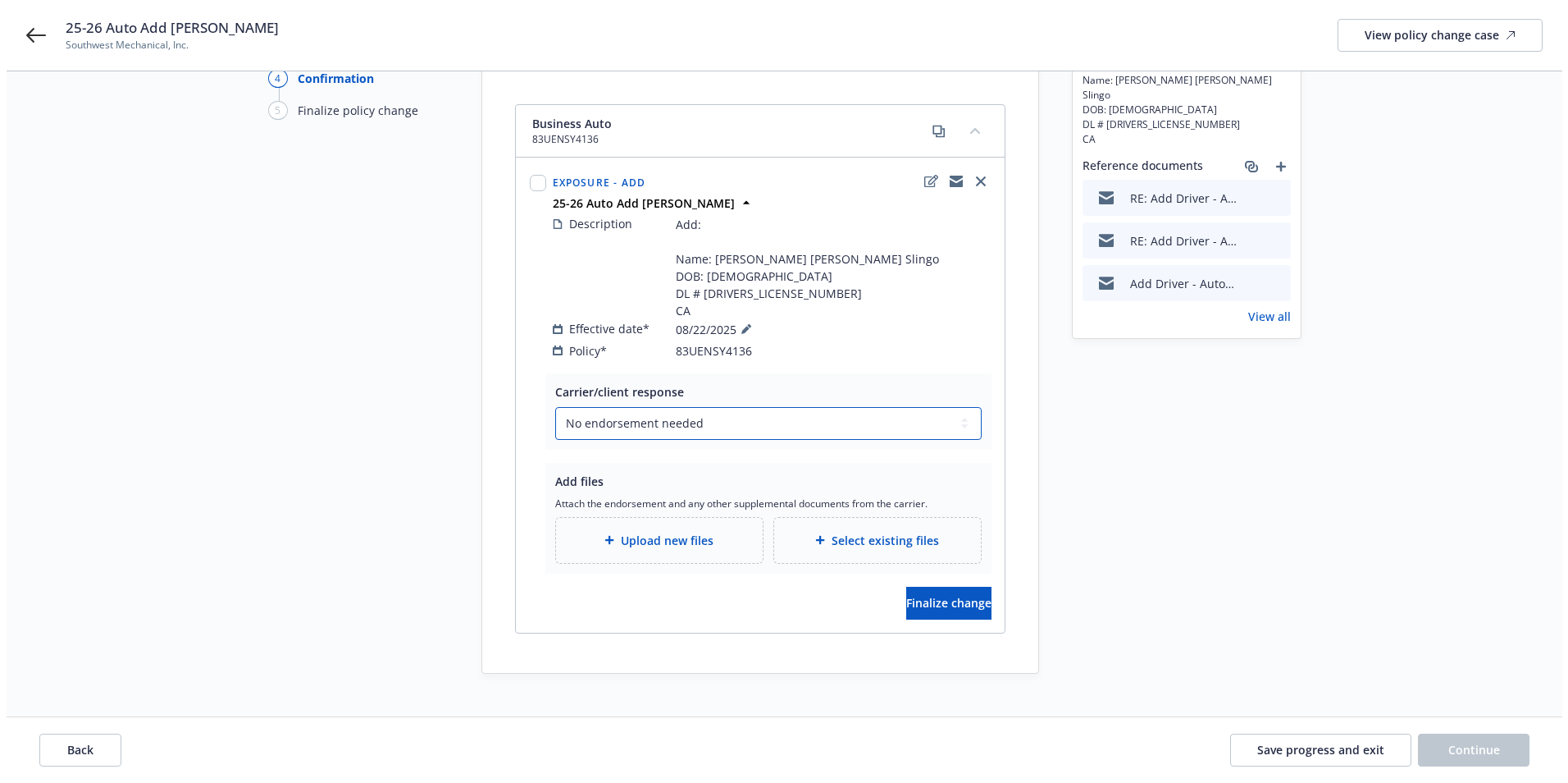
scroll to position [170, 0]
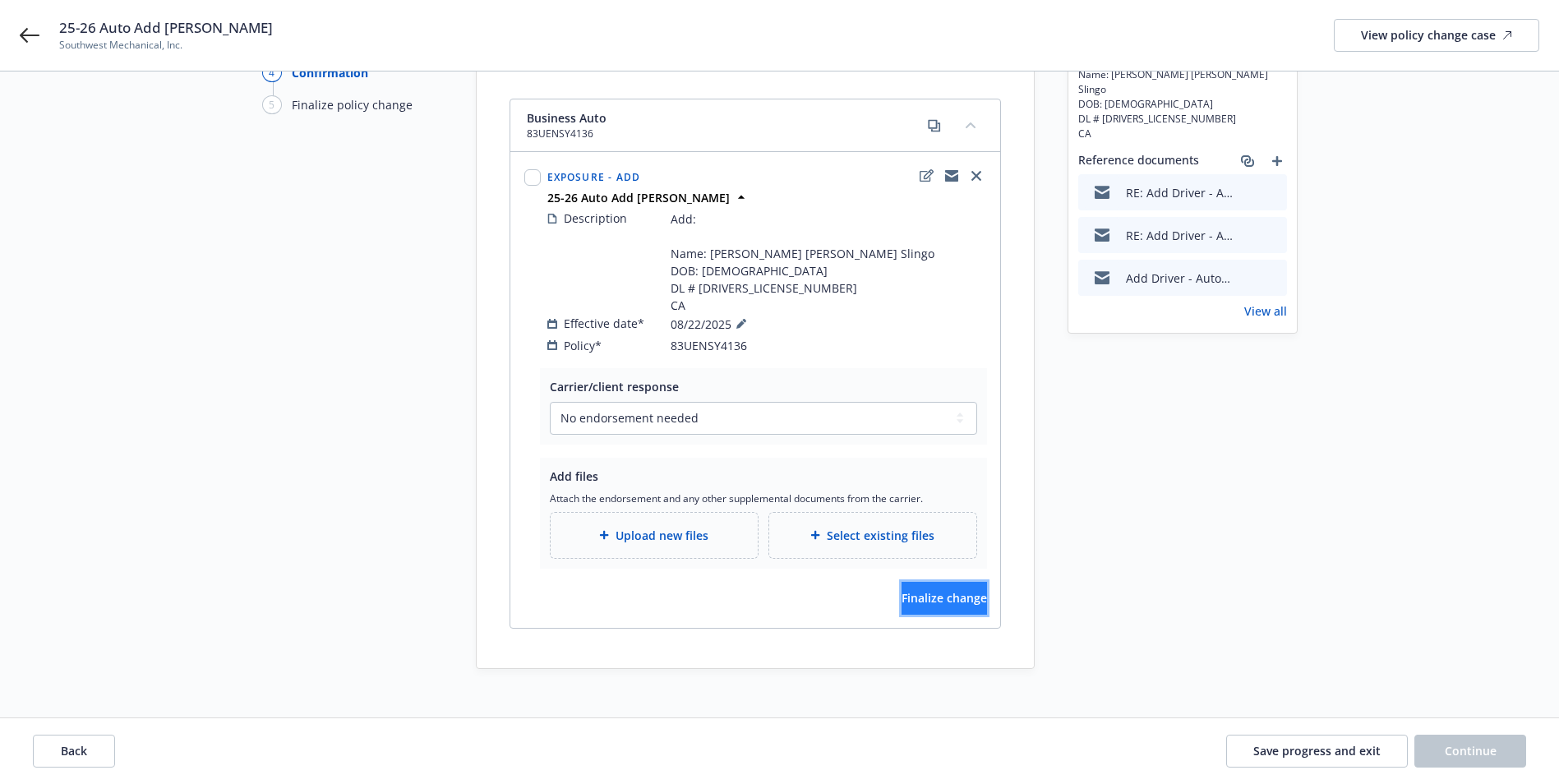
click at [912, 589] on span "Finalize change" at bounding box center [945, 597] width 86 height 15
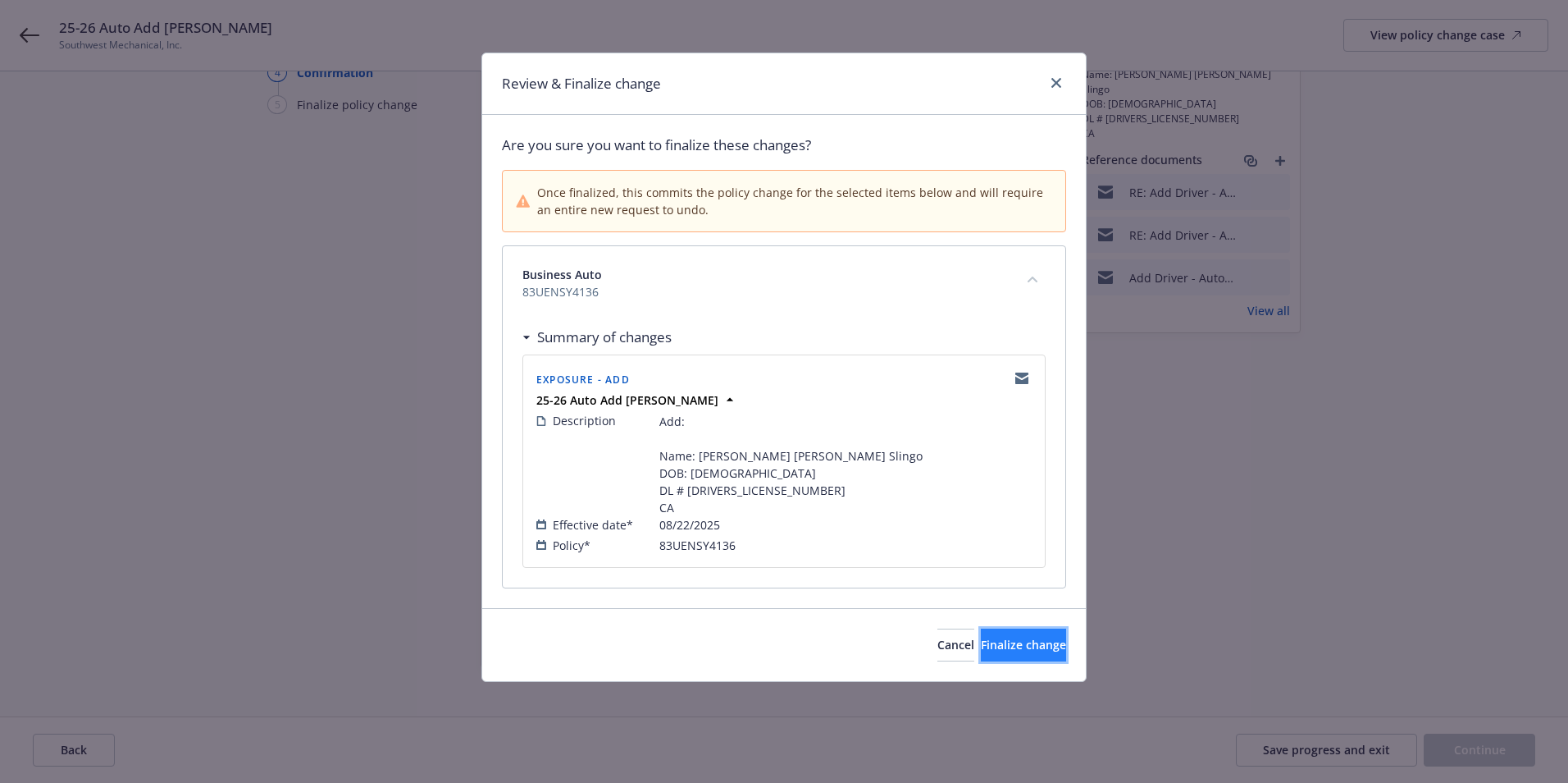
click at [1028, 646] on span "Finalize change" at bounding box center [1023, 644] width 86 height 15
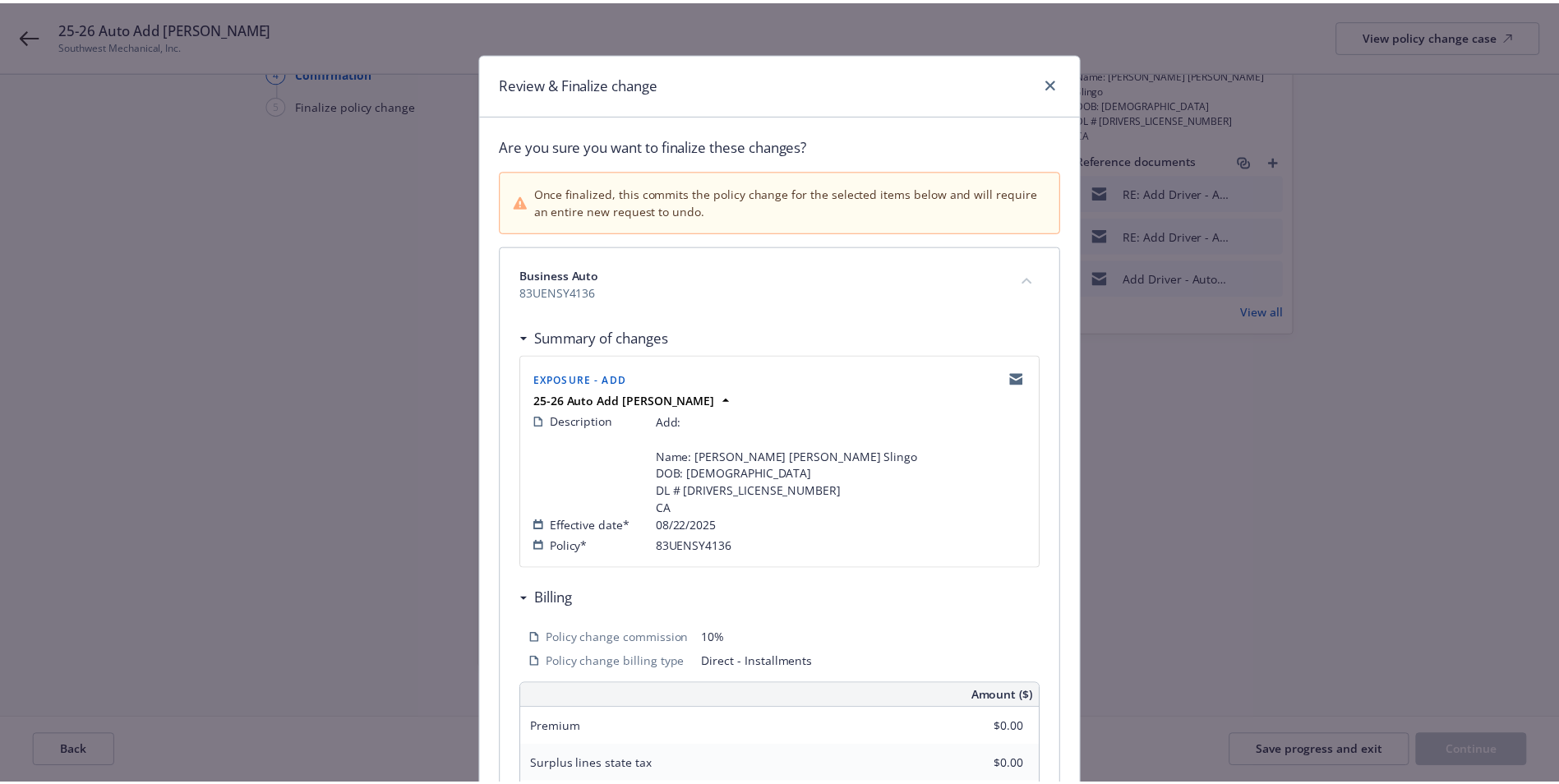
scroll to position [169, 0]
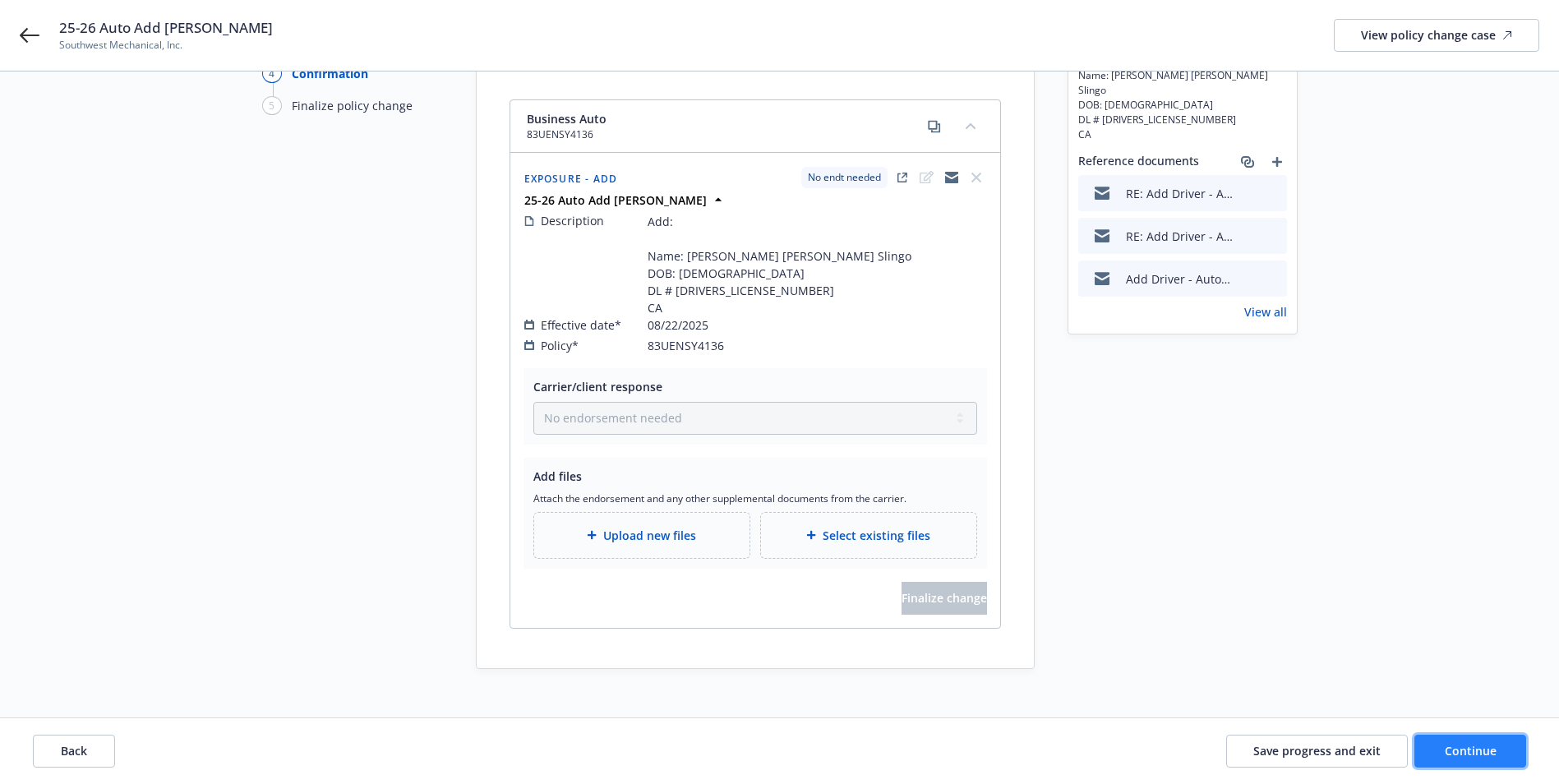
click at [1462, 741] on button "Continue" at bounding box center [1469, 751] width 112 height 32
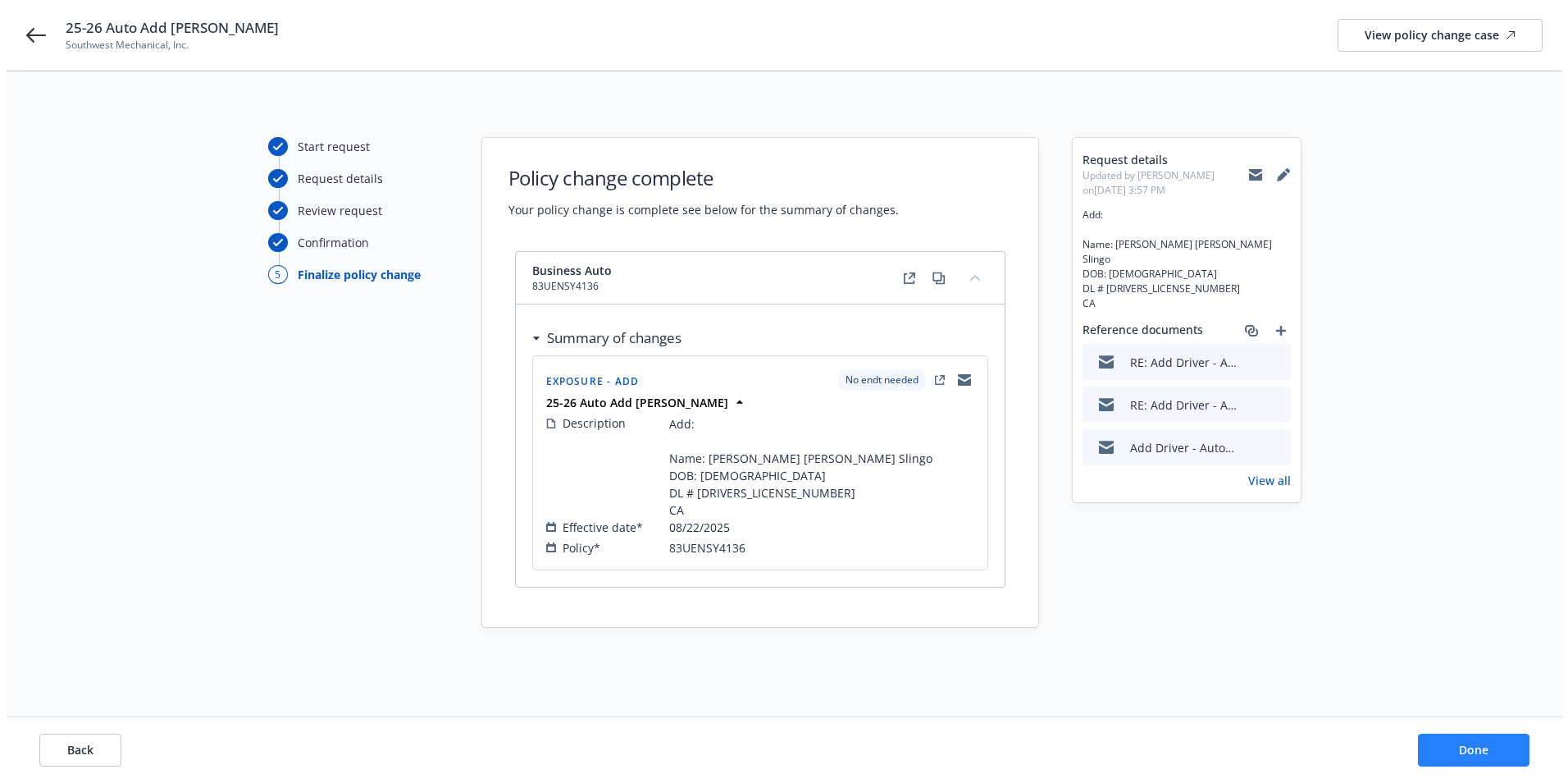
scroll to position [0, 0]
click at [1473, 751] on span "Done" at bounding box center [1479, 750] width 30 height 15
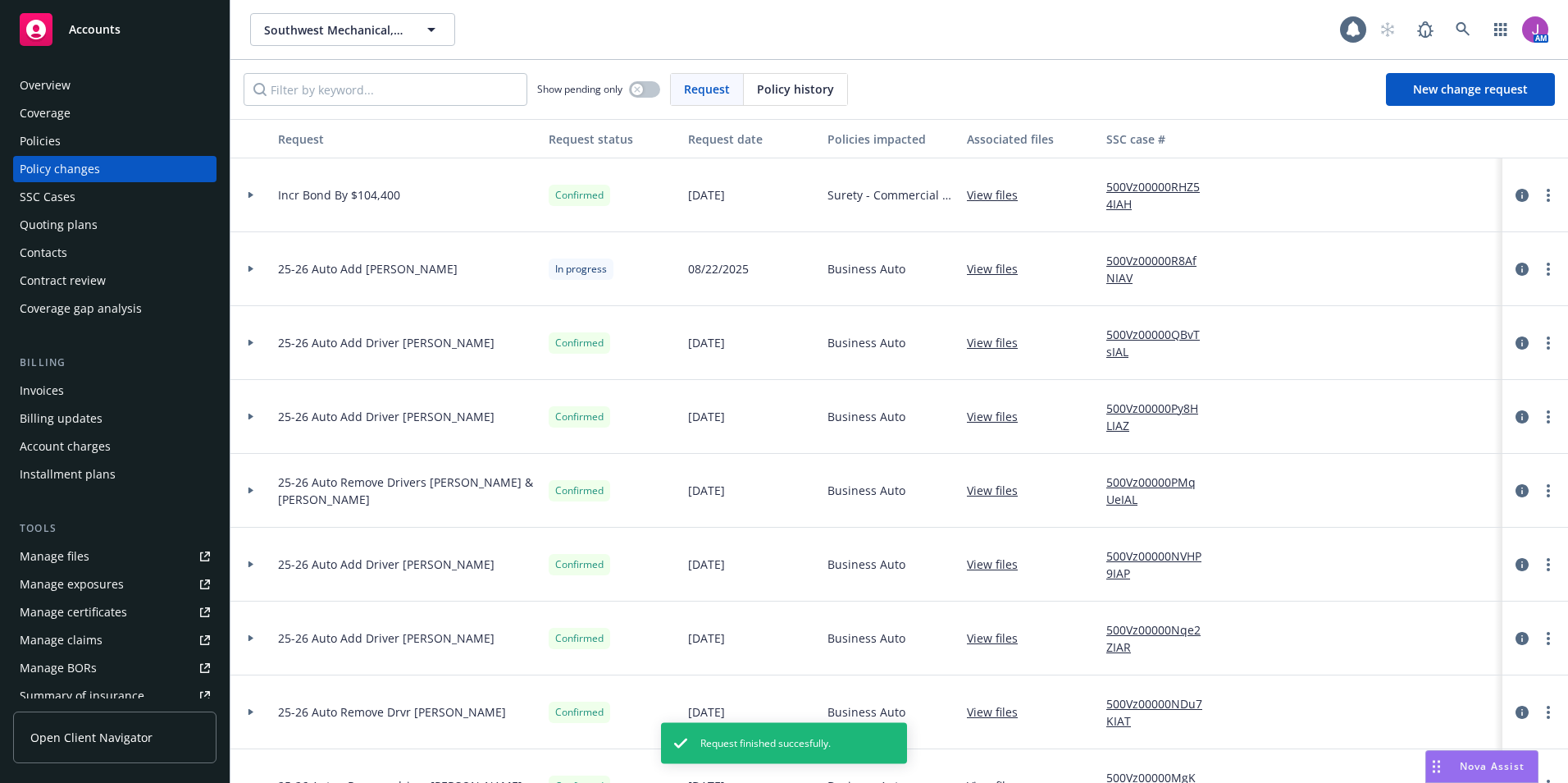
click at [1473, 751] on div "Nova Assist" at bounding box center [1481, 766] width 111 height 31
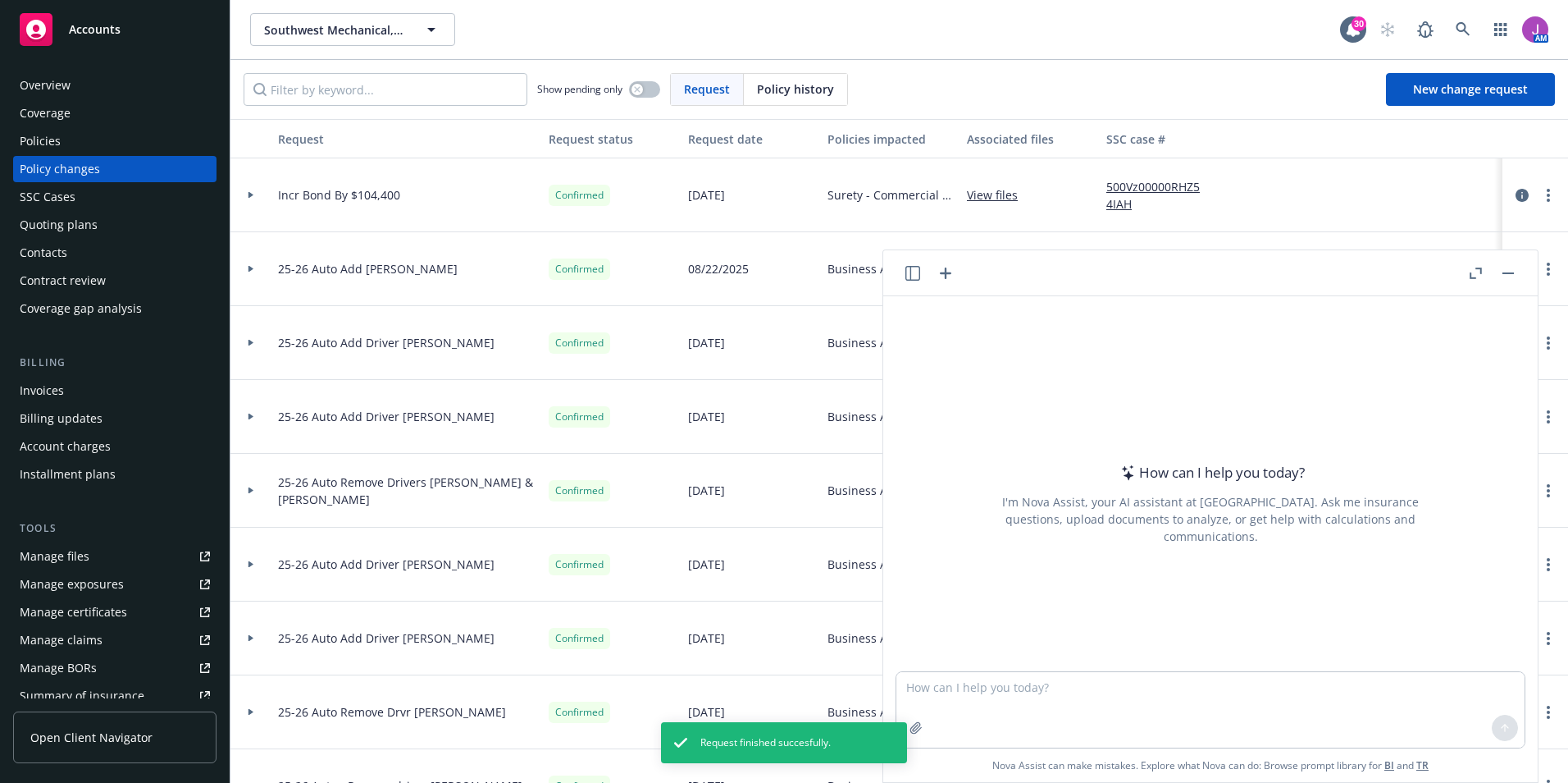
click at [1509, 271] on button "button" at bounding box center [1508, 272] width 20 height 20
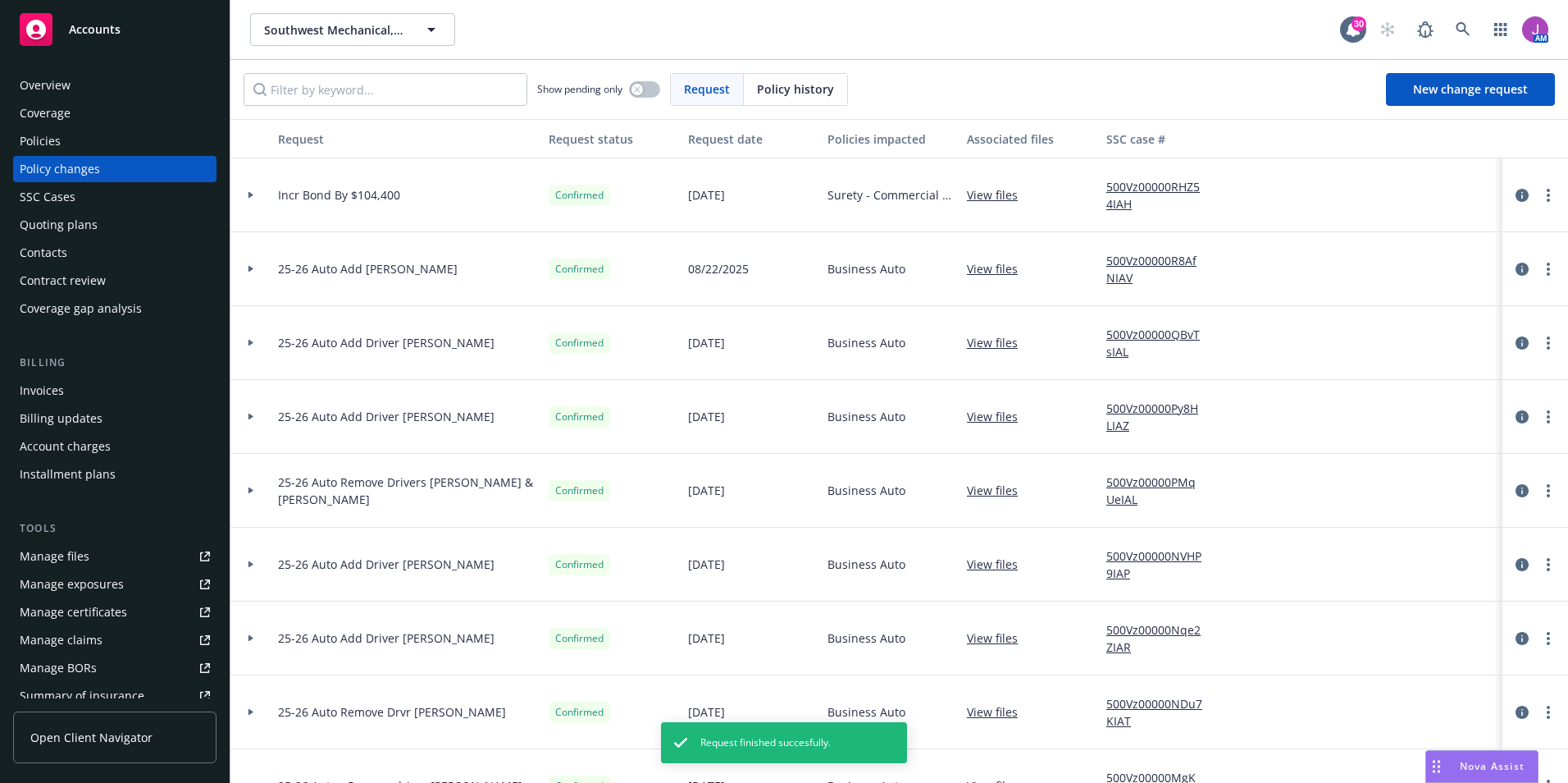
click at [1127, 266] on link "500Vz00000R8AfNIAV" at bounding box center [1161, 269] width 109 height 34
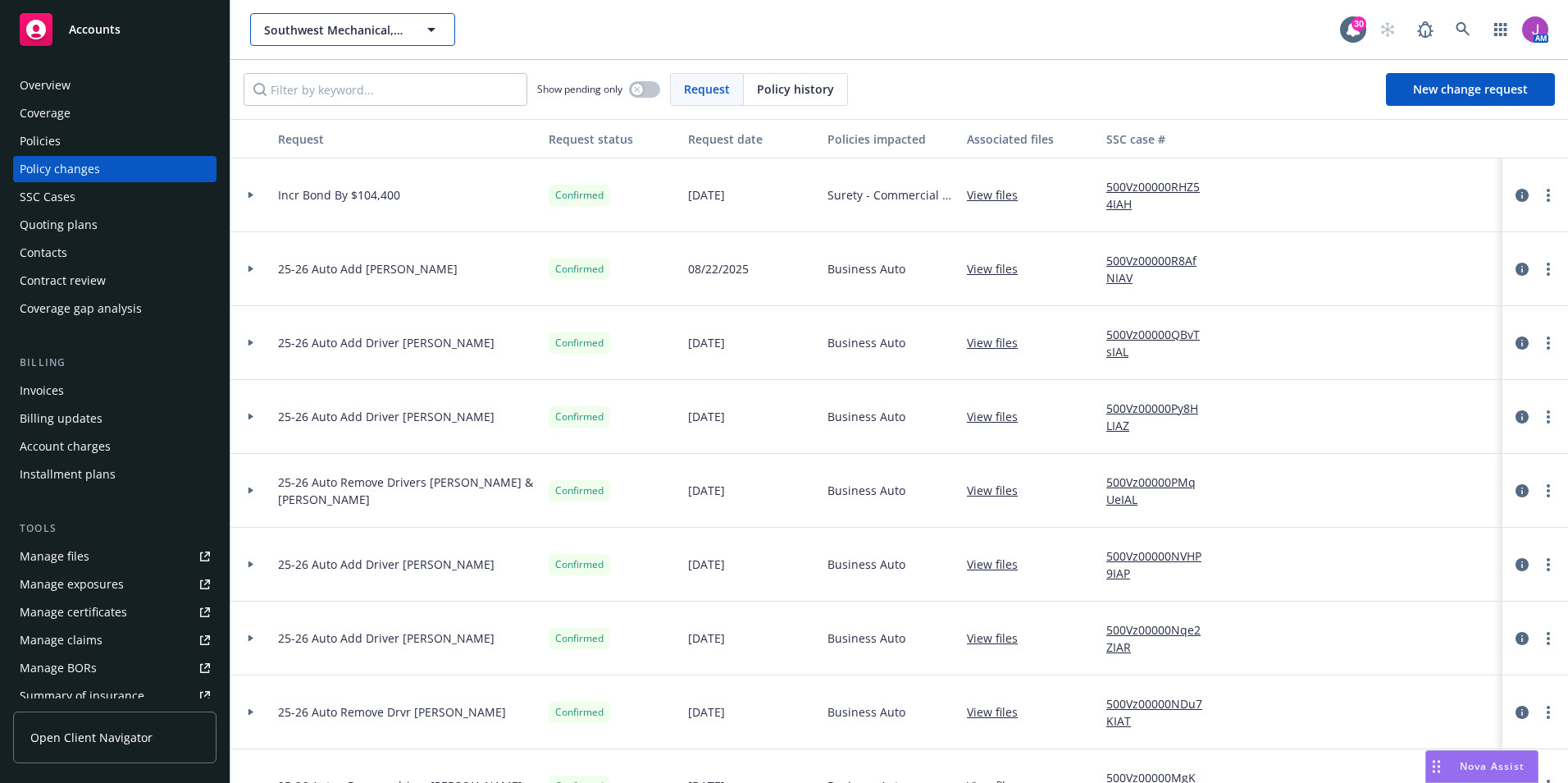
click at [359, 27] on span "Southwest Mechanical, Inc." at bounding box center [334, 30] width 142 height 17
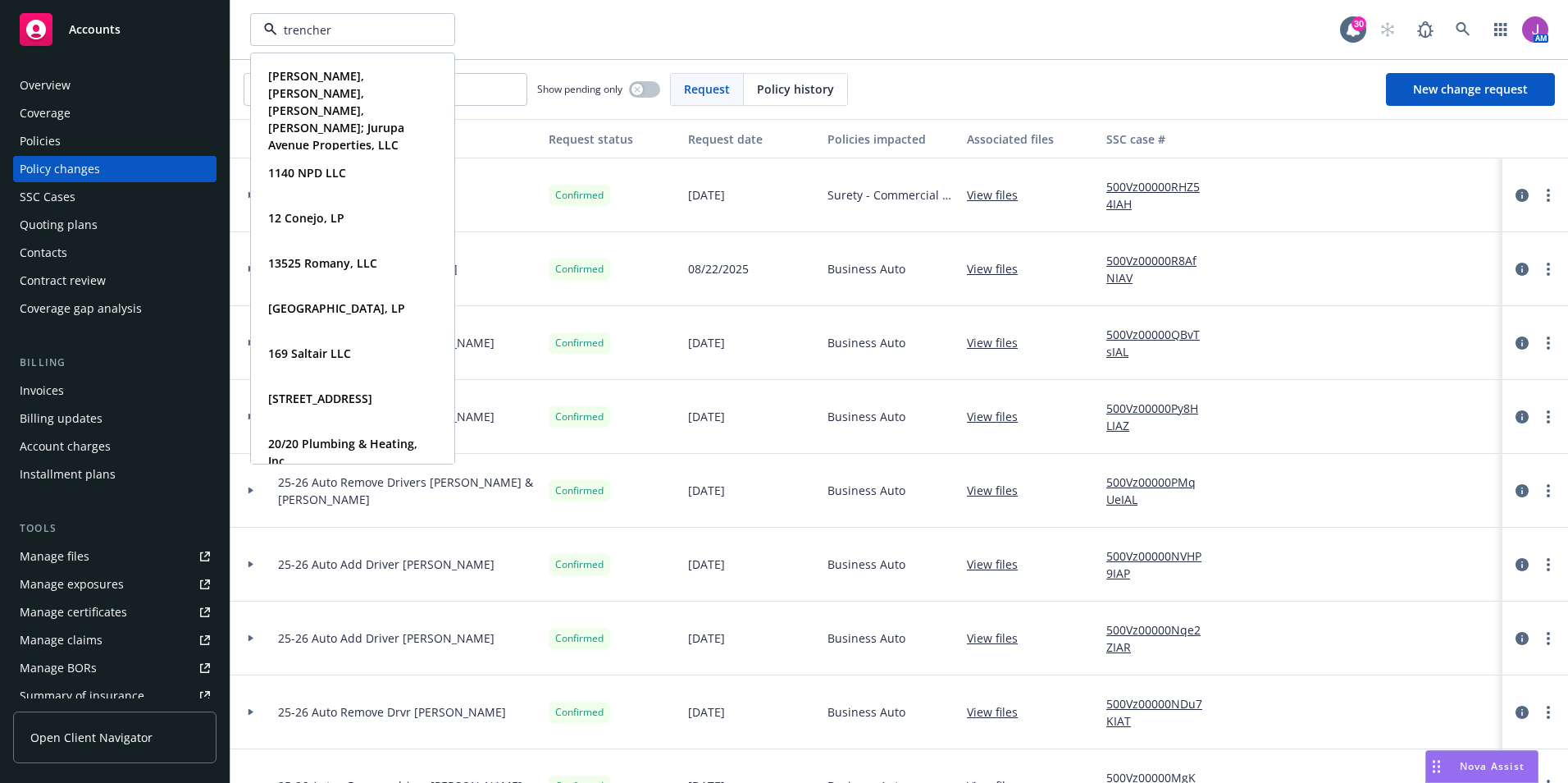
type input "trenchers"
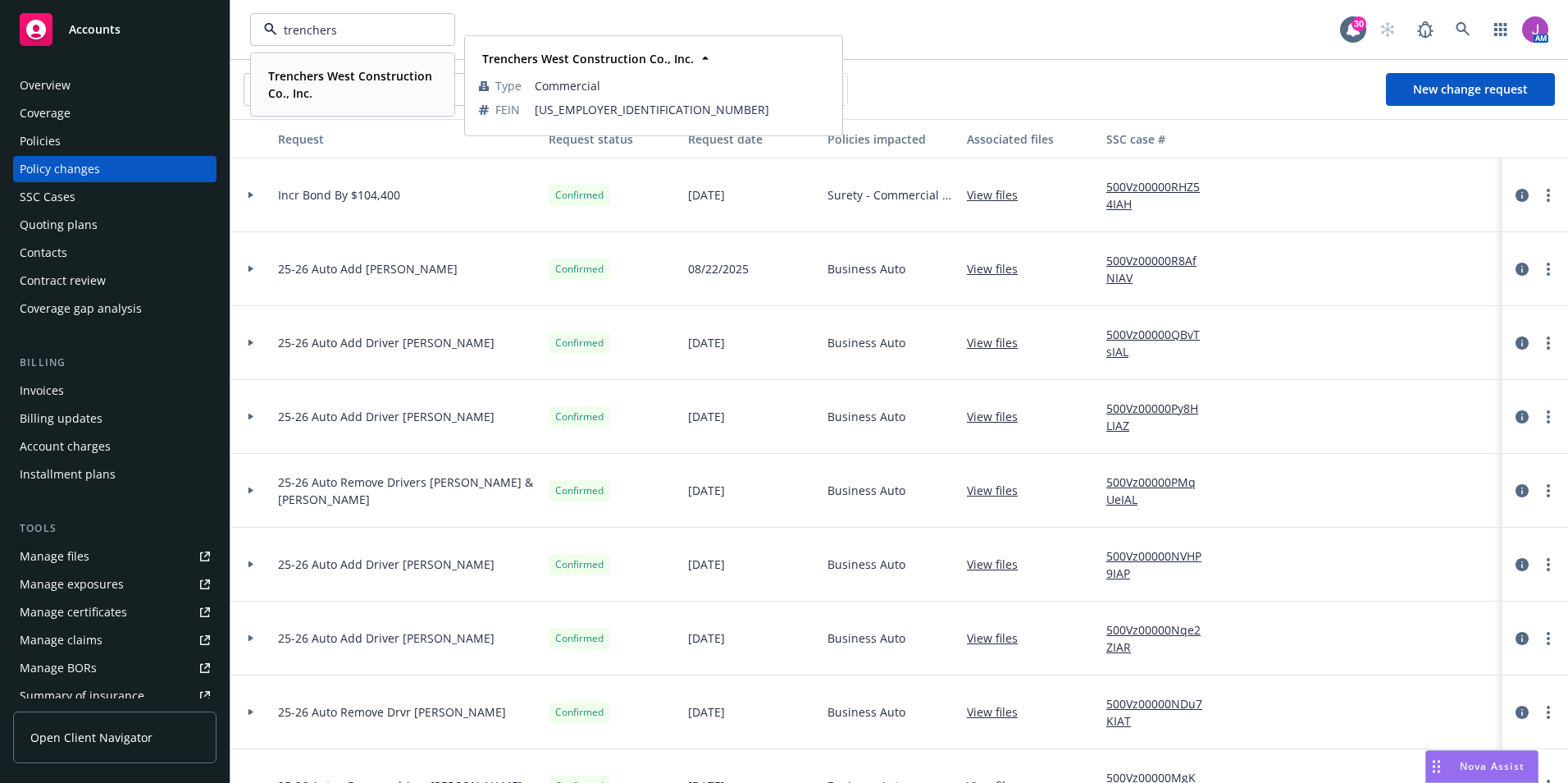
click at [340, 89] on span "Trenchers West Construction Co., Inc." at bounding box center [351, 85] width 166 height 34
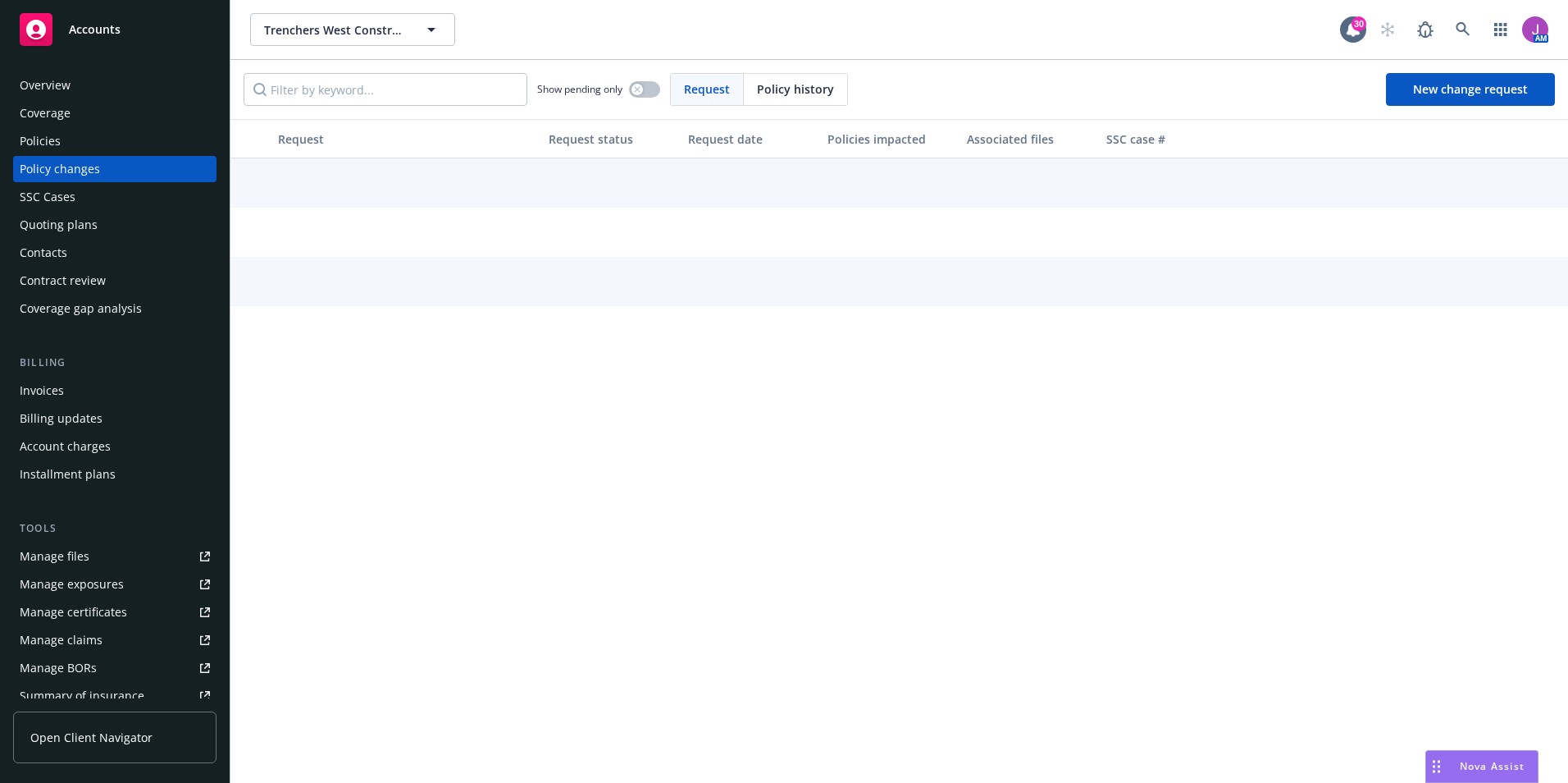
click at [60, 139] on div "Policies" at bounding box center [115, 141] width 190 height 27
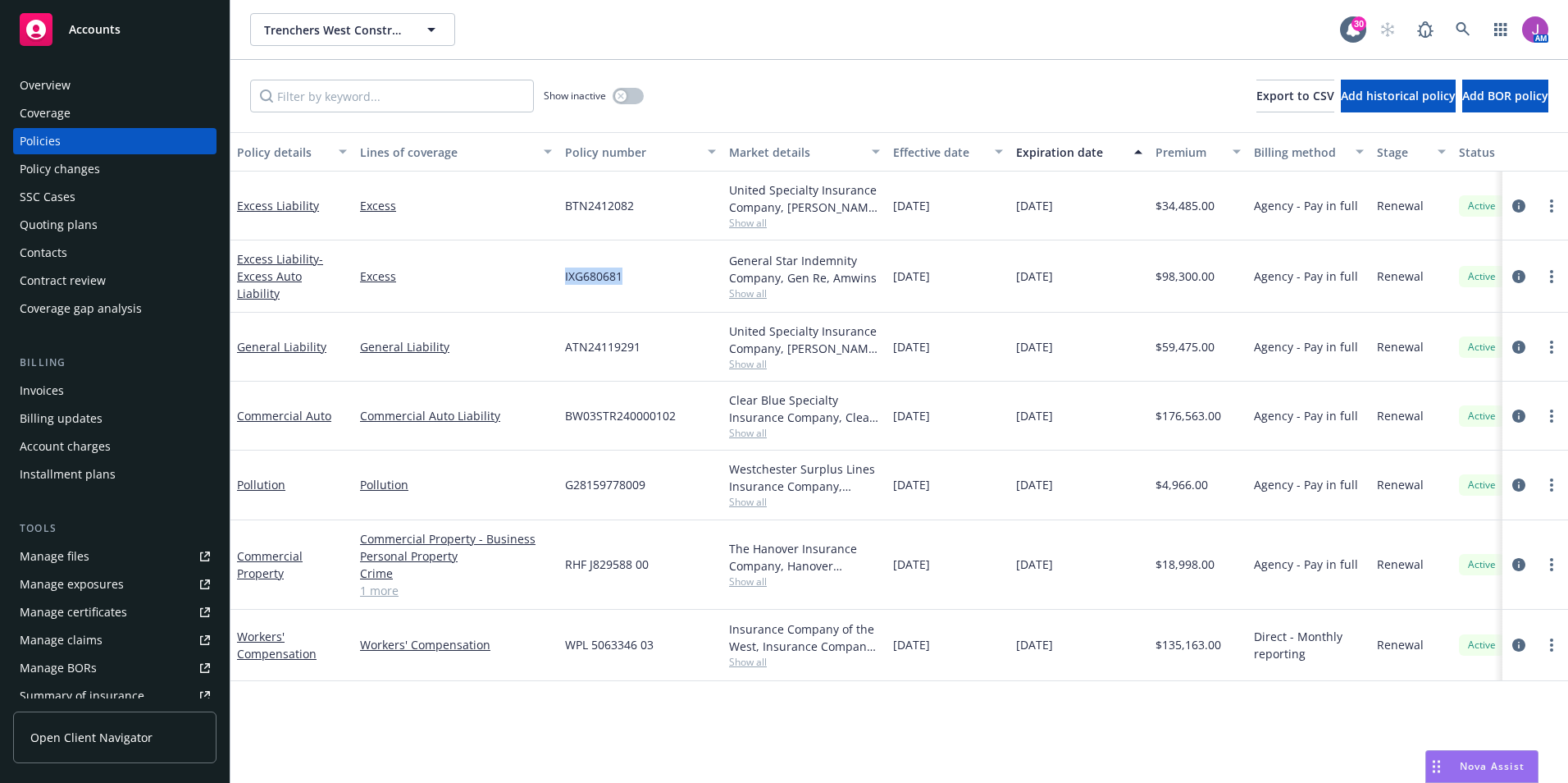
drag, startPoint x: 564, startPoint y: 276, endPoint x: 626, endPoint y: 276, distance: 62.0
click at [626, 276] on div "IXG680681" at bounding box center [641, 276] width 164 height 72
copy span "IXG680681"
click at [263, 287] on span "- Excess Auto Liability" at bounding box center [280, 276] width 86 height 50
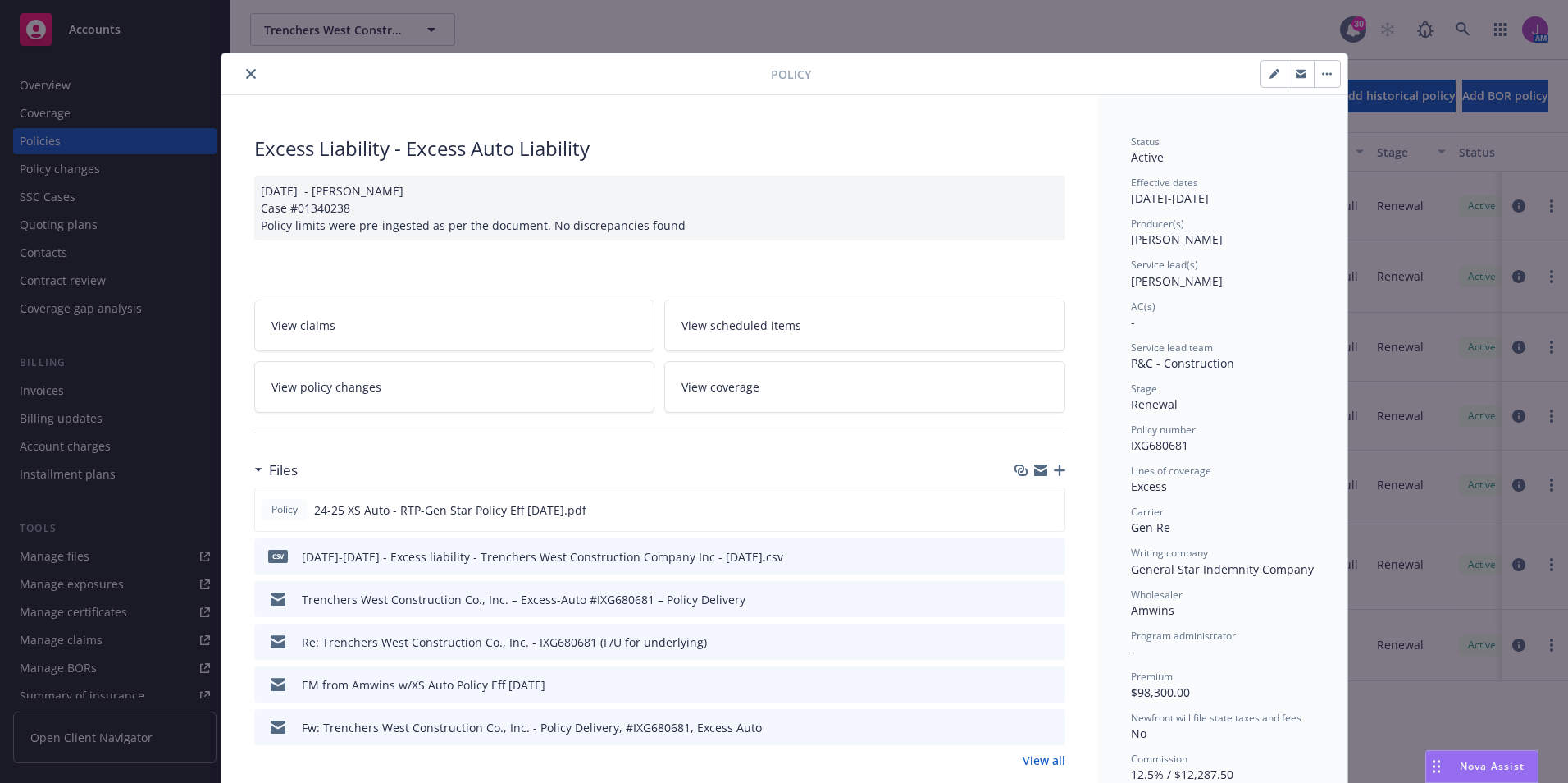
click at [1042, 752] on link "View all" at bounding box center [1043, 760] width 43 height 17
